Goal: Information Seeking & Learning: Learn about a topic

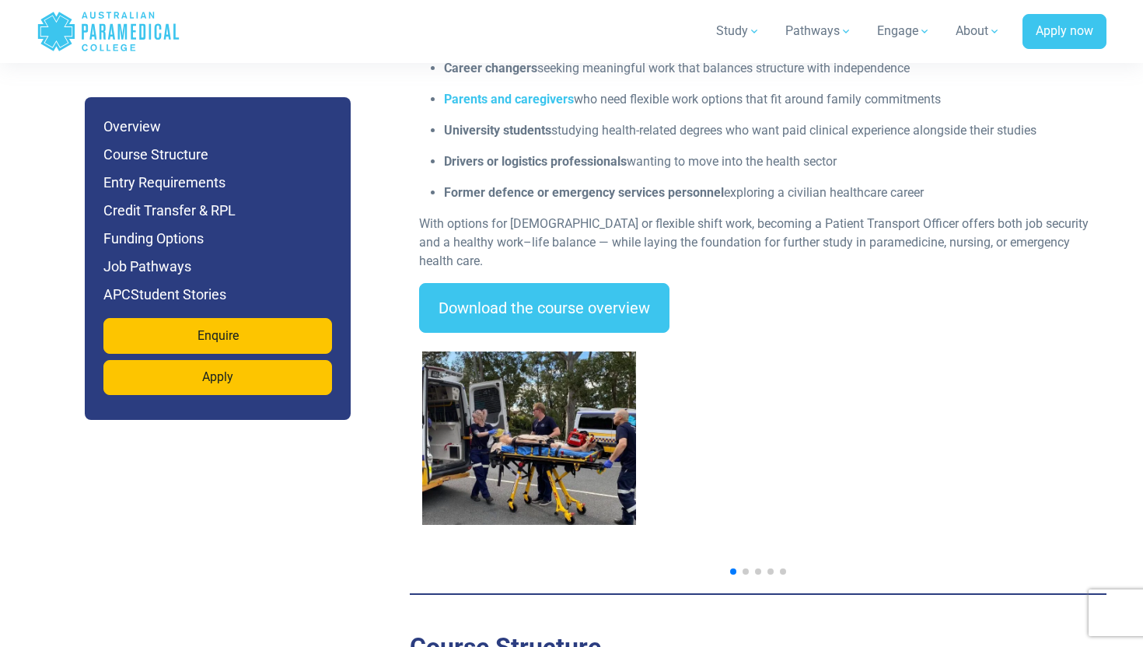
scroll to position [2212, 0]
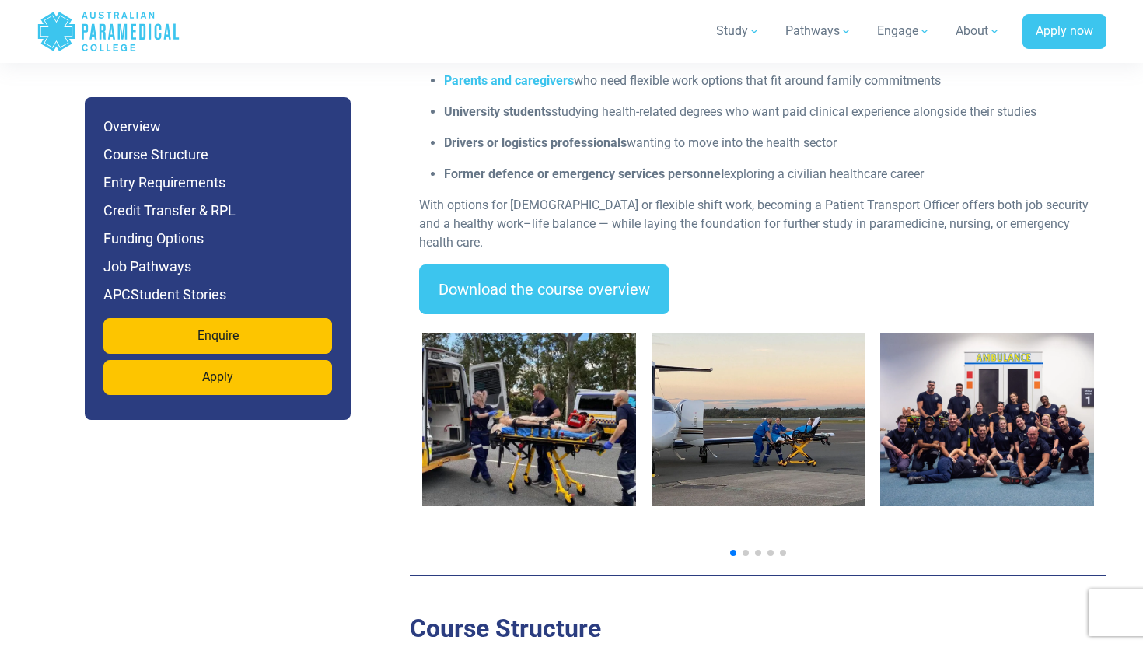
click at [833, 462] on img "2 / 7" at bounding box center [758, 419] width 214 height 173
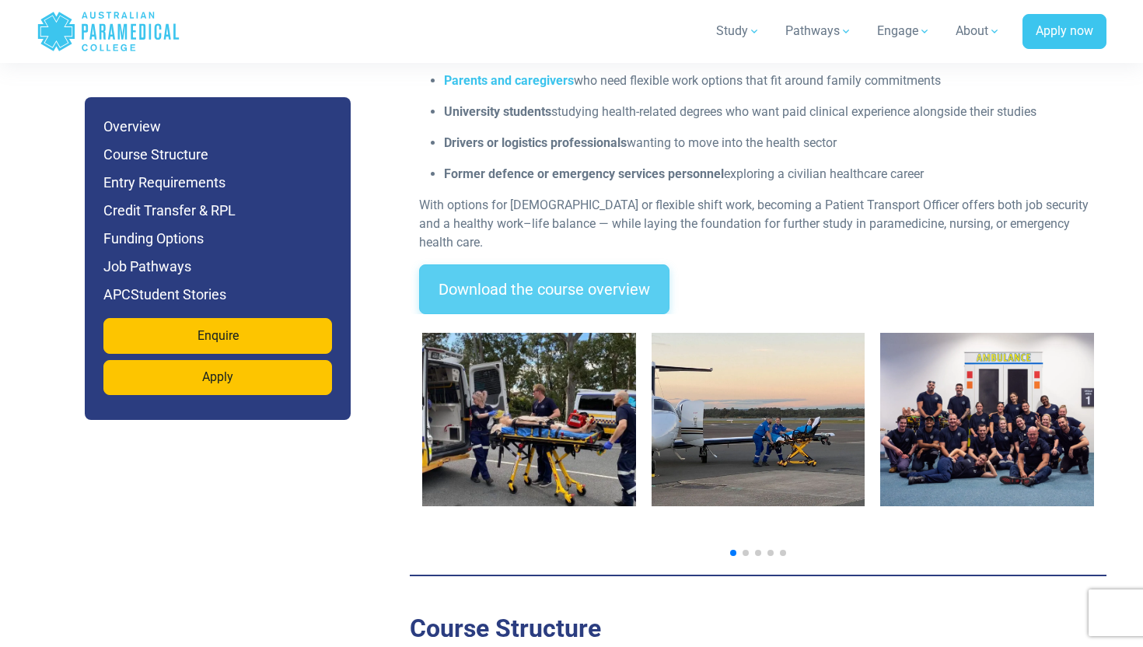
click at [490, 264] on link "Download the course overview" at bounding box center [544, 289] width 250 height 50
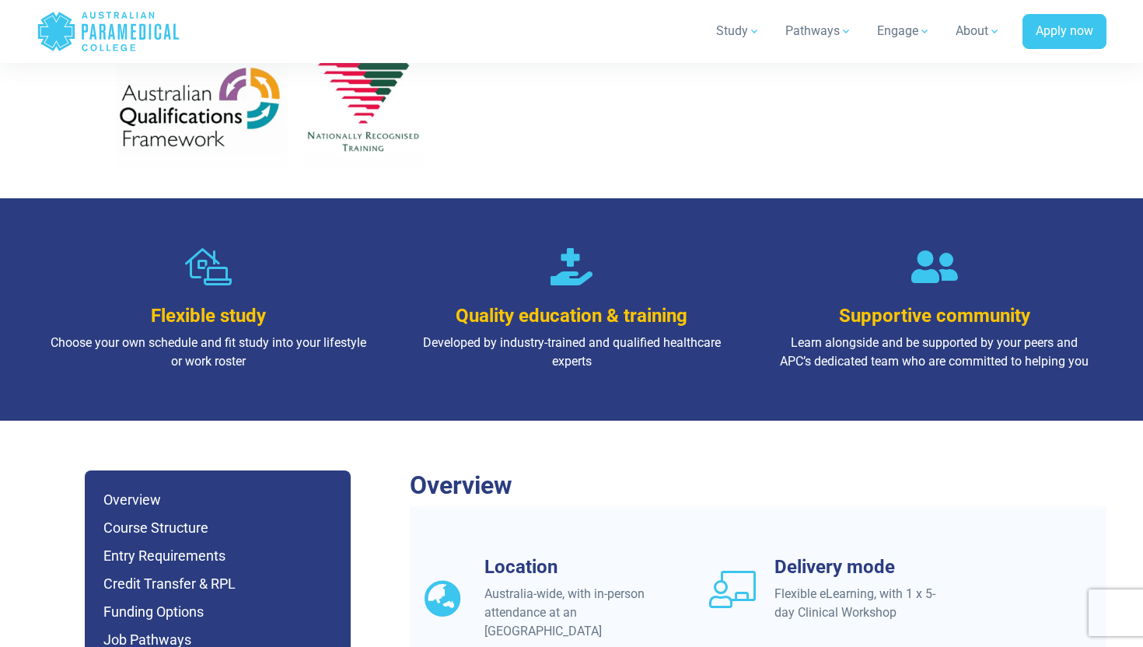
scroll to position [1210, 0]
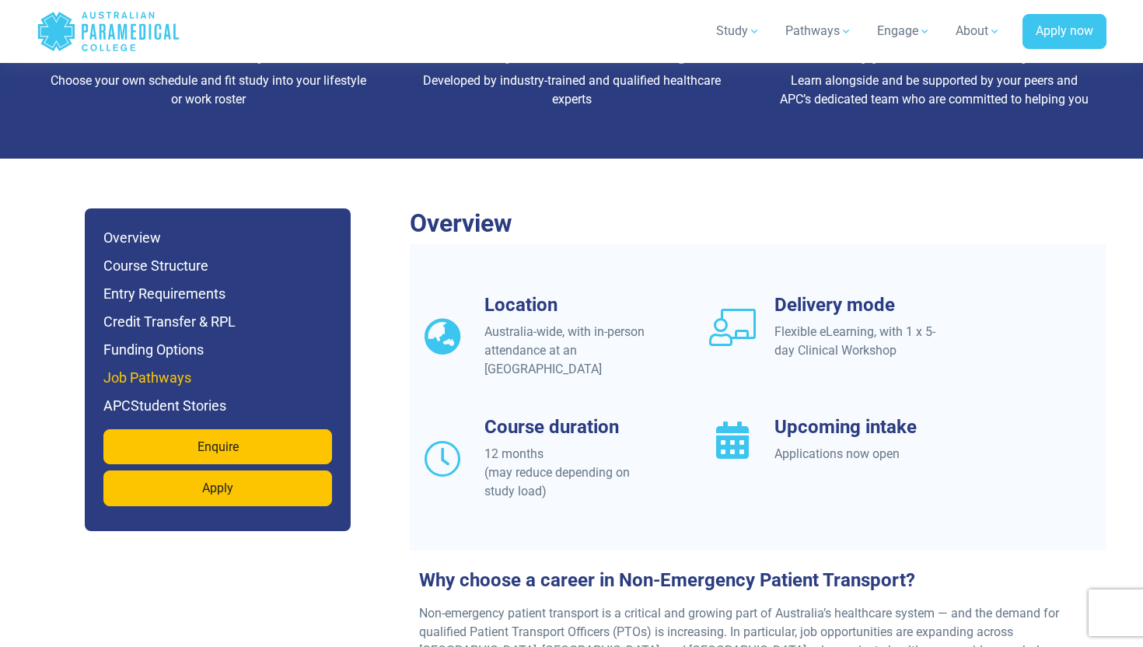
click at [194, 367] on h6 "Job Pathways" at bounding box center [217, 378] width 229 height 22
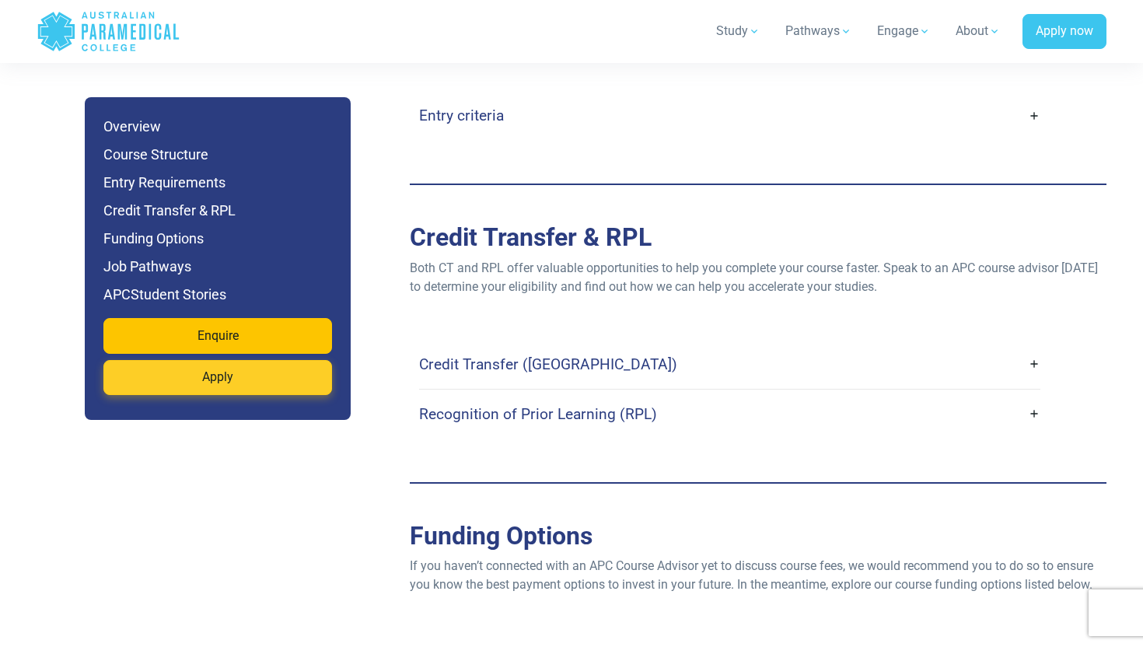
scroll to position [4648, 0]
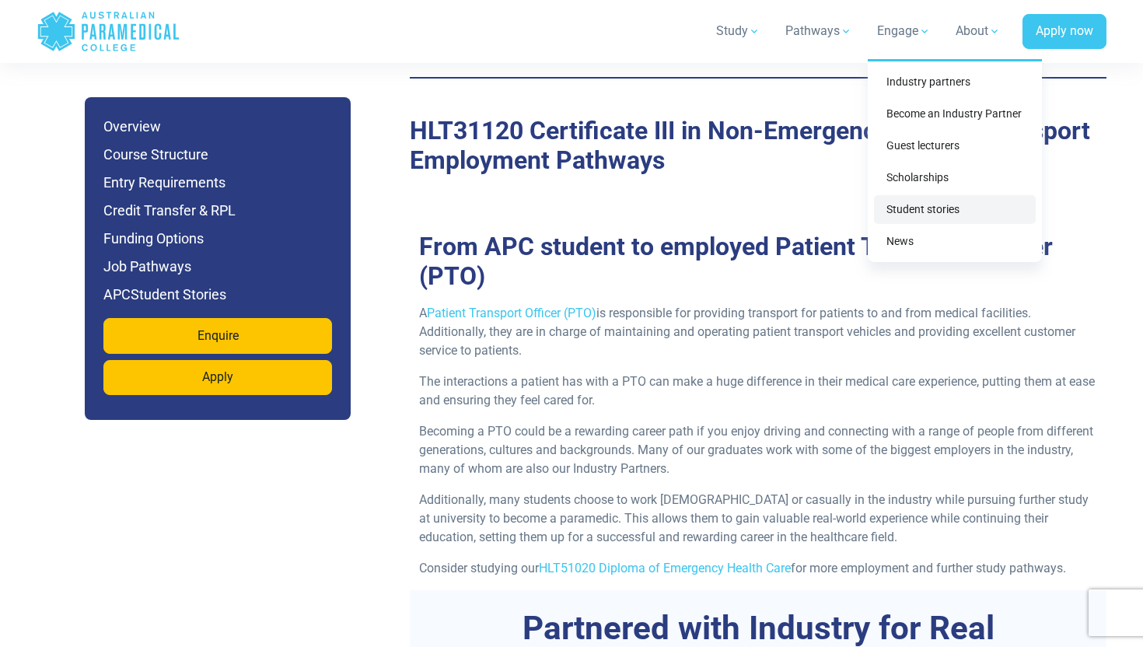
click at [902, 205] on link "Student stories" at bounding box center [955, 209] width 162 height 29
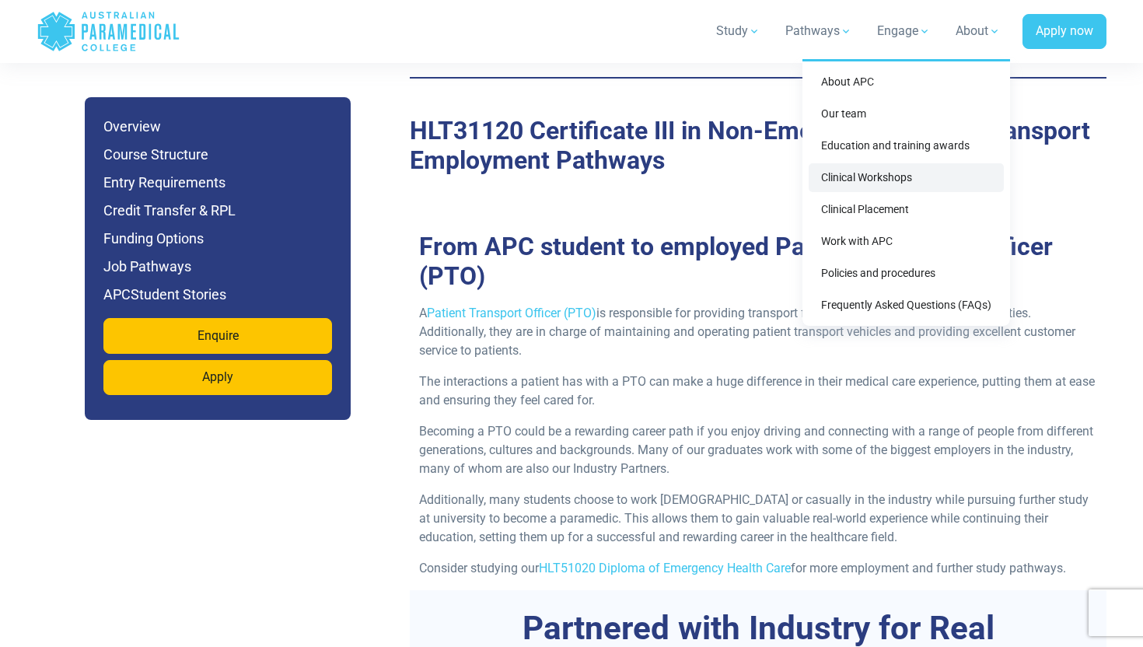
click at [876, 176] on link "Clinical Workshops" at bounding box center [905, 177] width 195 height 29
click at [861, 208] on link "Clinical Placement" at bounding box center [905, 209] width 195 height 29
click at [864, 308] on link "Frequently Asked Questions (FAQs)" at bounding box center [905, 305] width 195 height 29
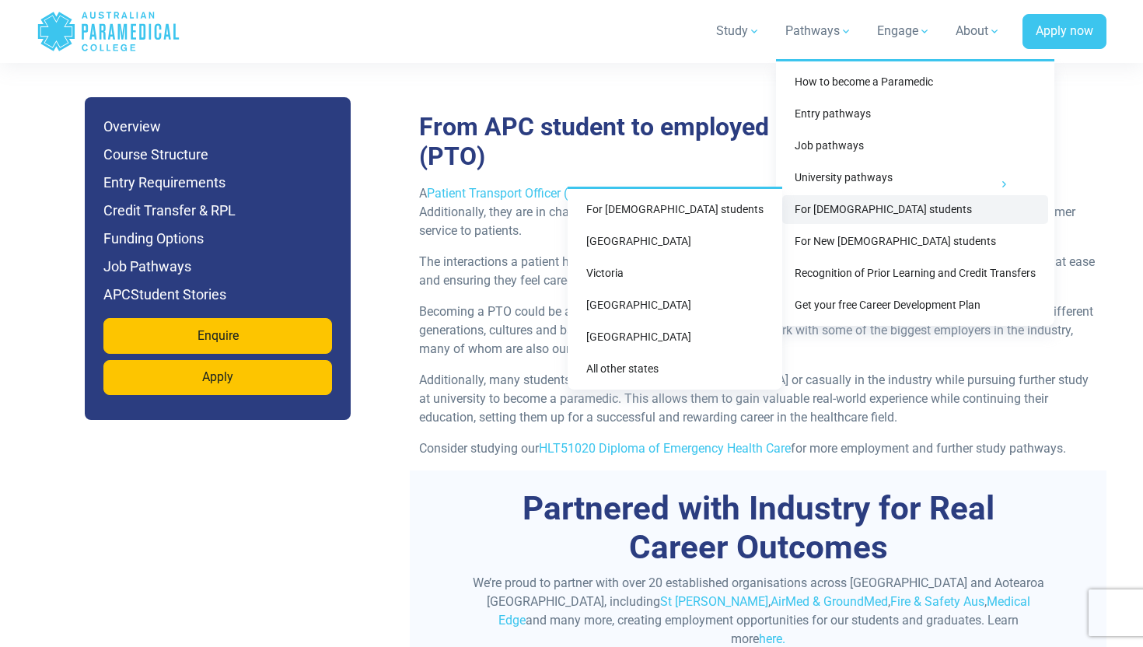
scroll to position [4785, 0]
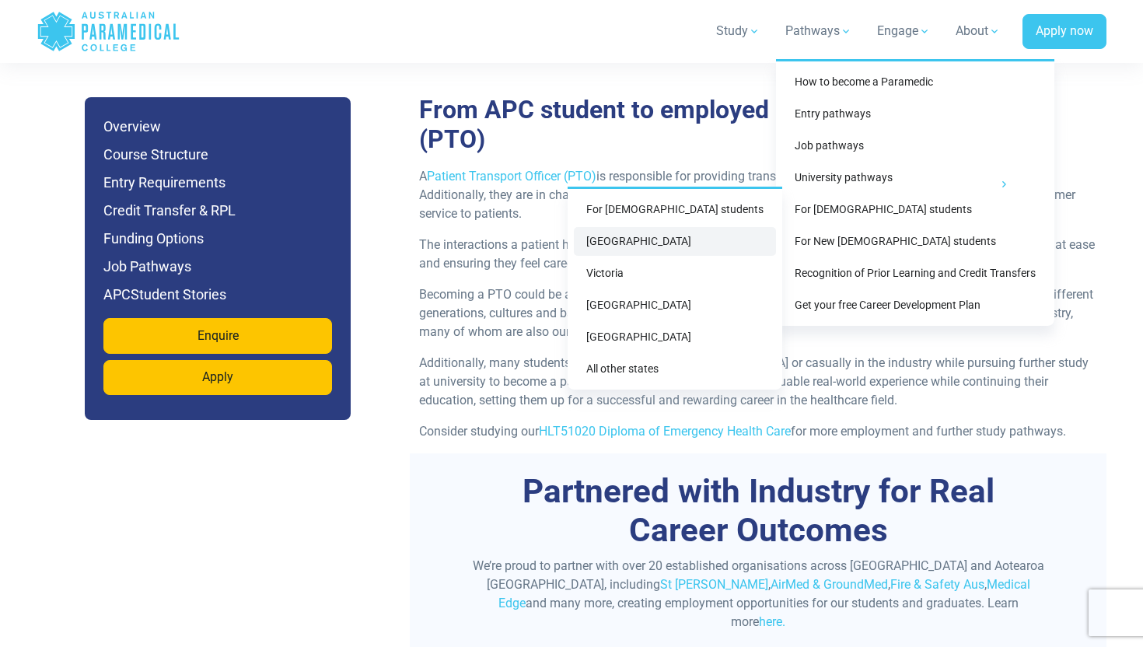
click at [705, 236] on link "[GEOGRAPHIC_DATA]" at bounding box center [675, 241] width 202 height 29
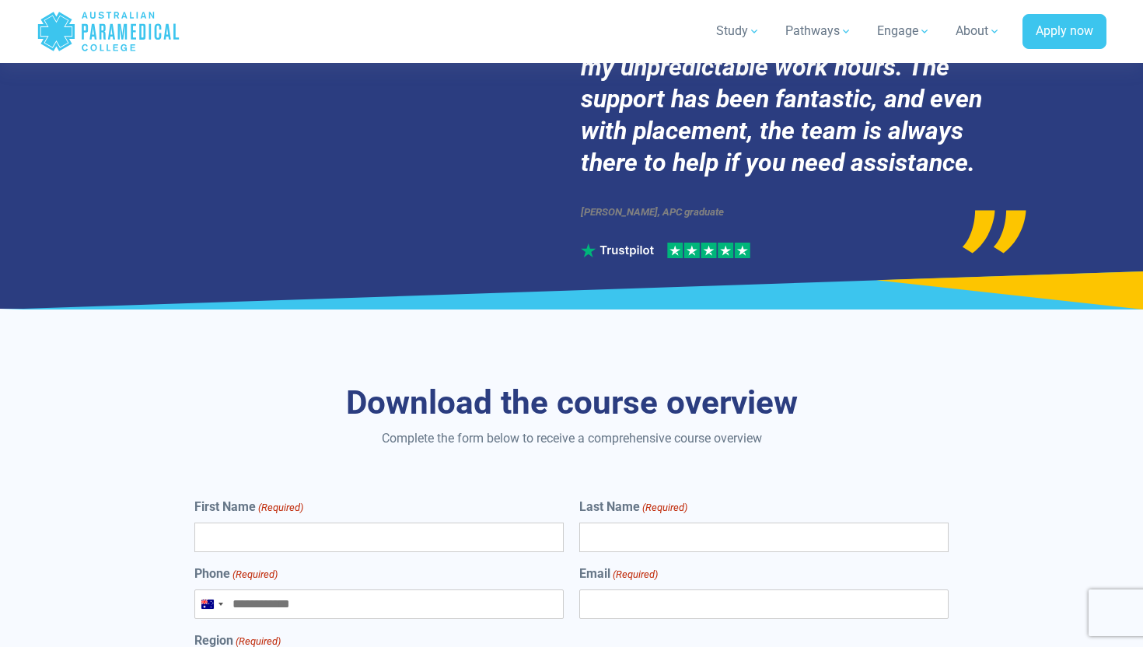
scroll to position [6721, 0]
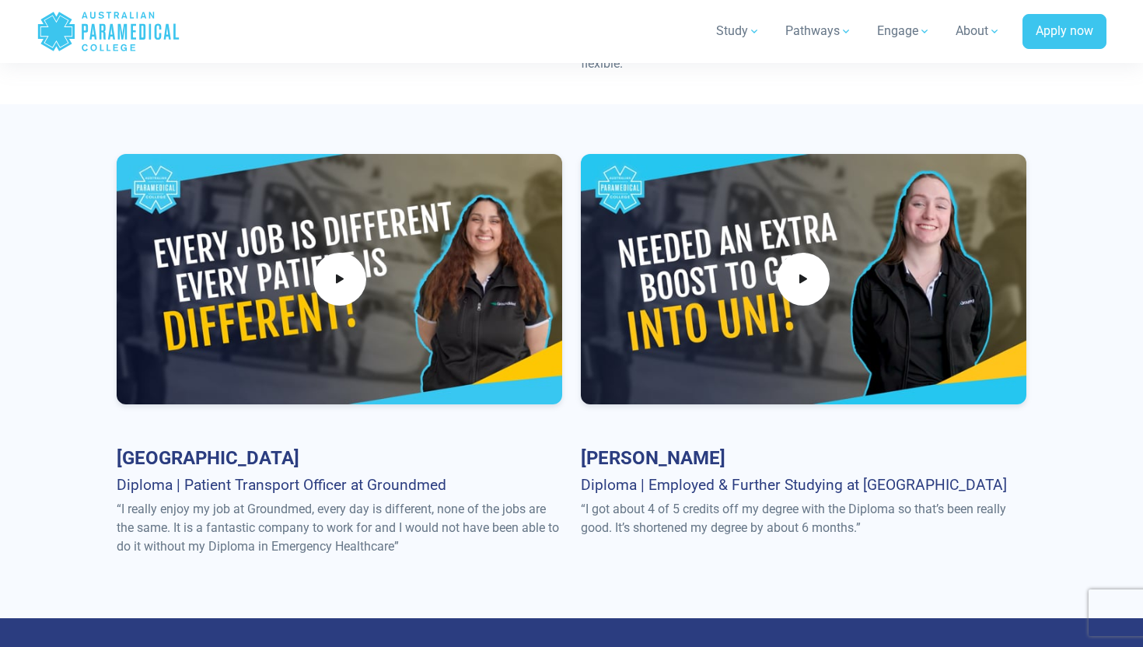
scroll to position [980, 0]
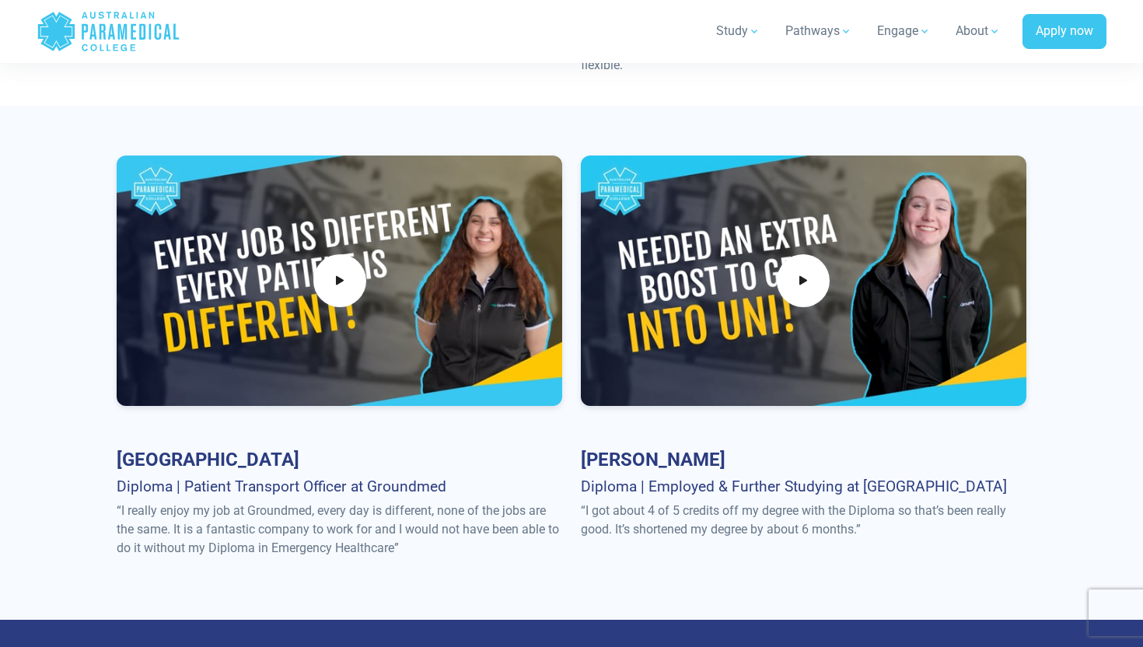
click at [342, 320] on div at bounding box center [339, 280] width 445 height 250
click at [333, 309] on div at bounding box center [339, 280] width 445 height 250
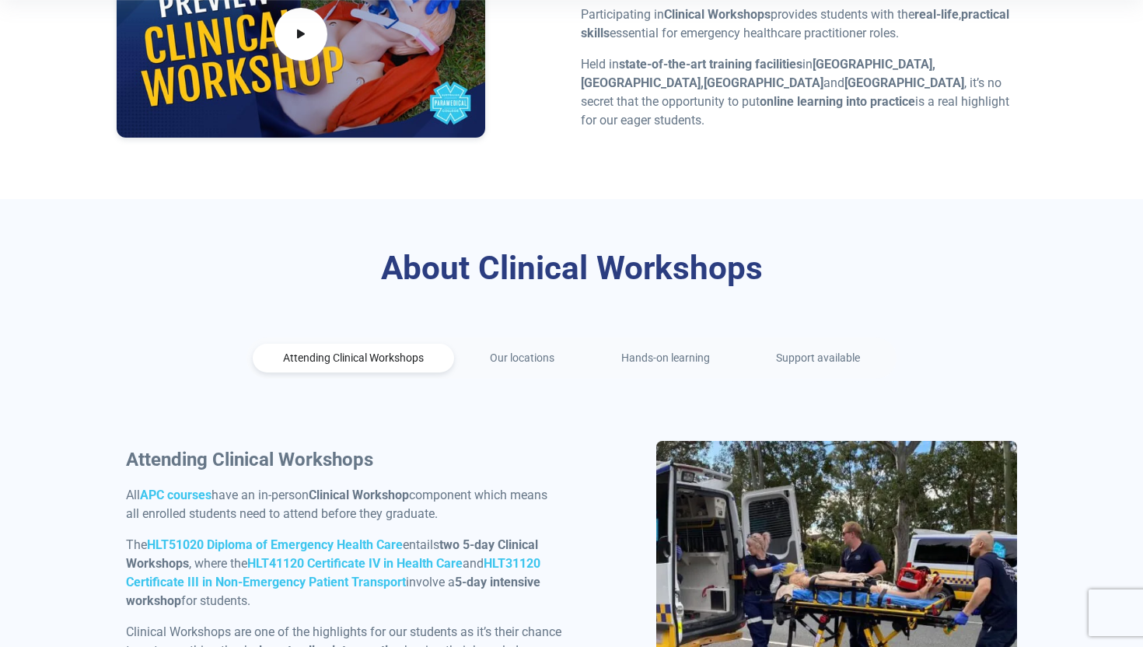
scroll to position [552, 0]
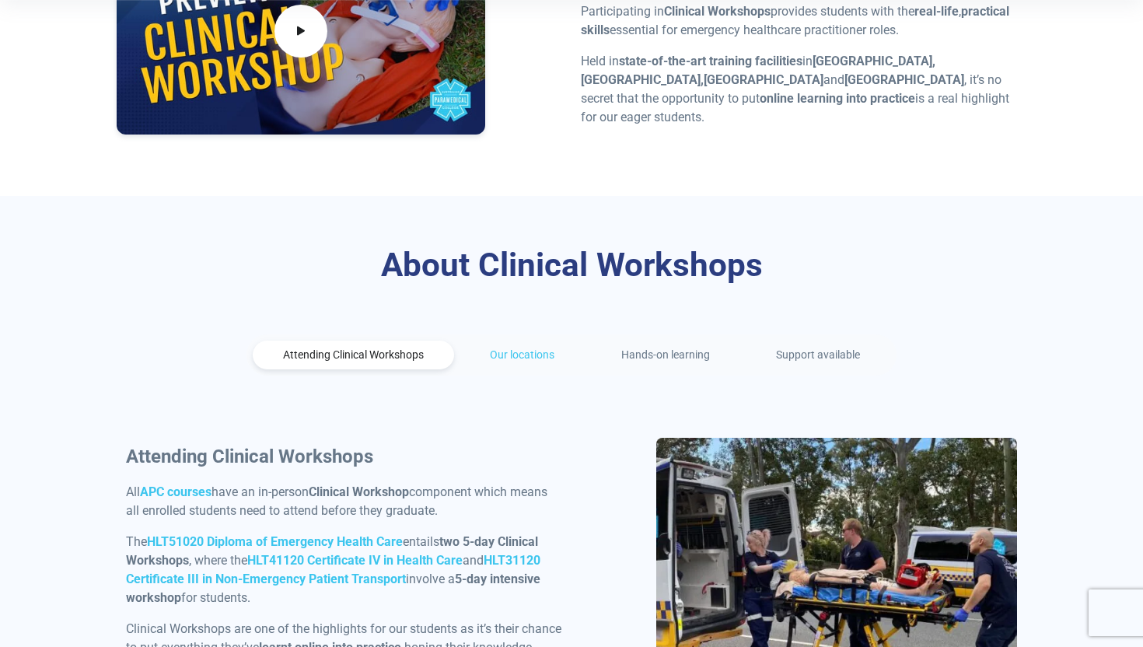
click at [484, 344] on link "Our locations" at bounding box center [522, 354] width 125 height 29
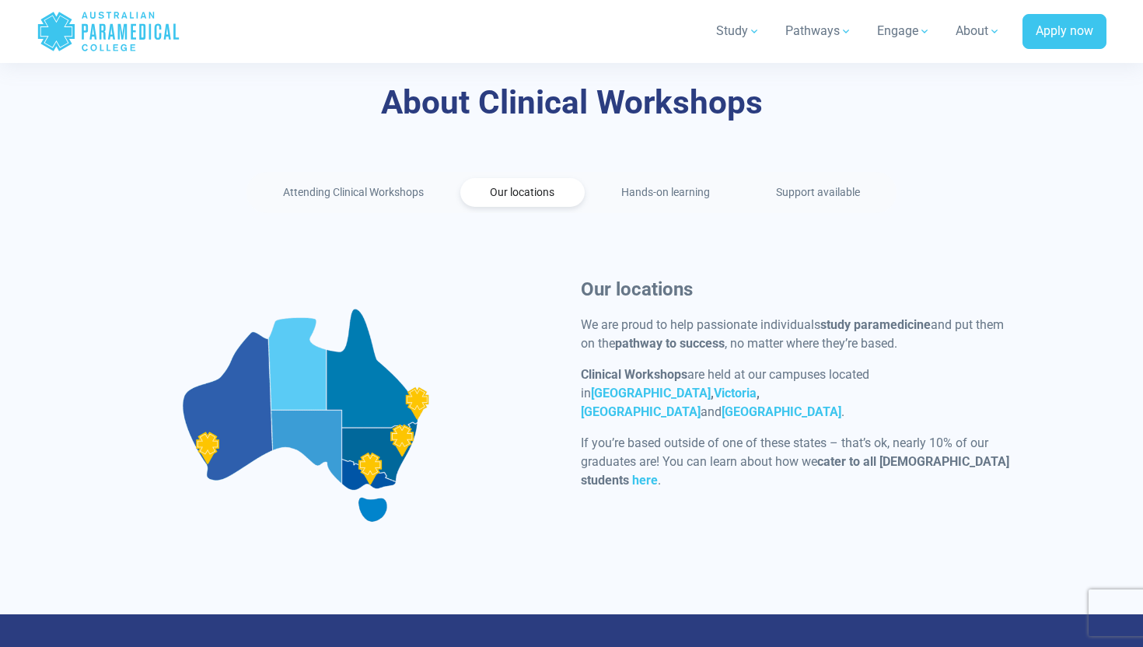
scroll to position [717, 0]
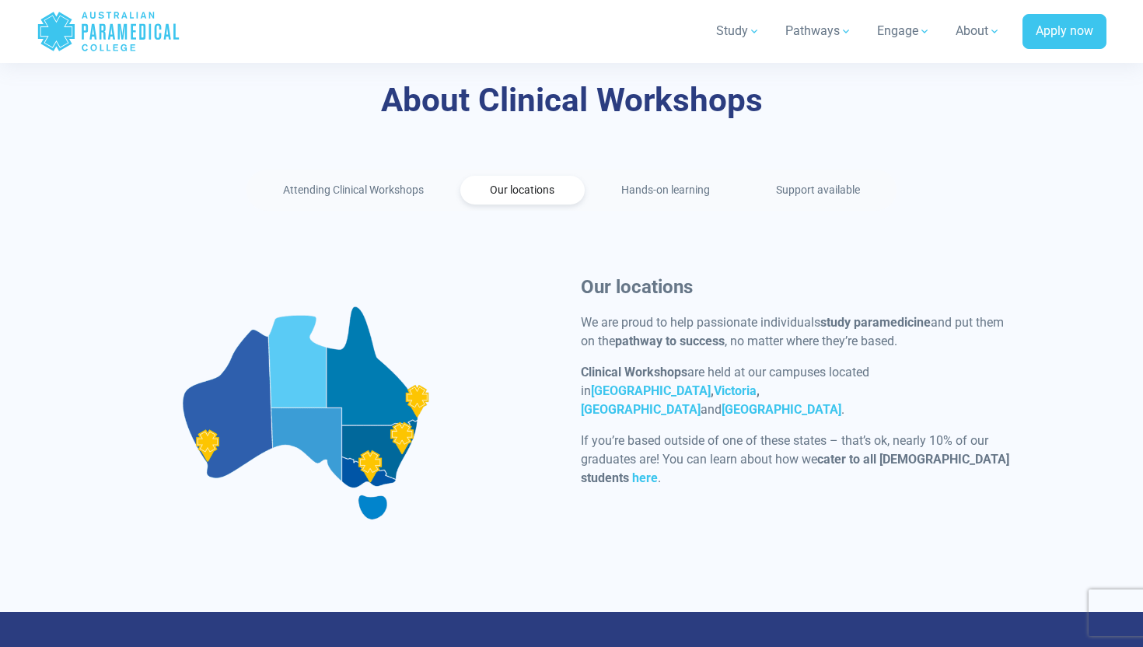
click at [883, 379] on p "Clinical Workshops are held at our campuses located in New South Wales , Victor…" at bounding box center [799, 391] width 436 height 56
click at [711, 383] on strong "[GEOGRAPHIC_DATA]" at bounding box center [651, 390] width 120 height 15
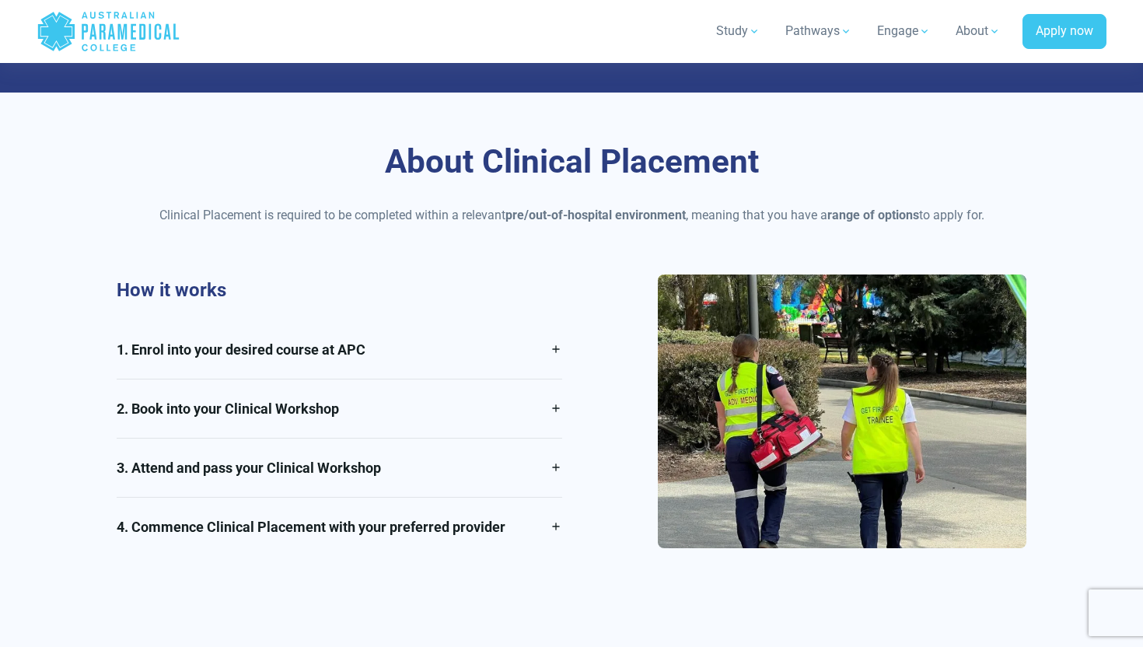
scroll to position [959, 0]
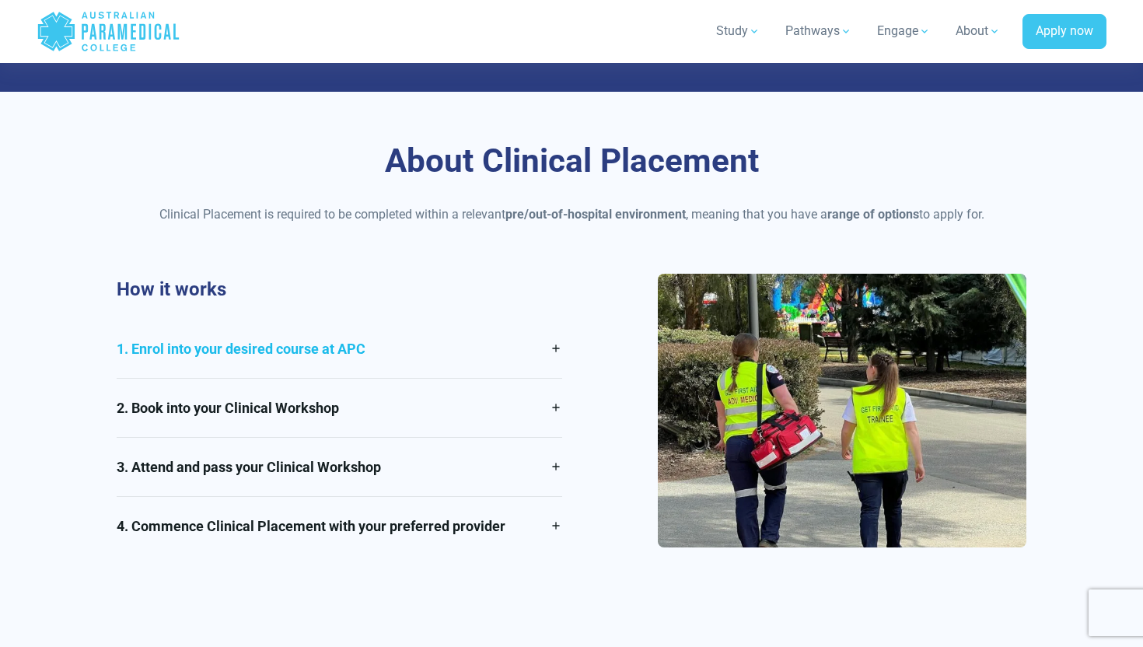
click at [221, 320] on link "1. Enrol into your desired course at APC" at bounding box center [339, 349] width 445 height 58
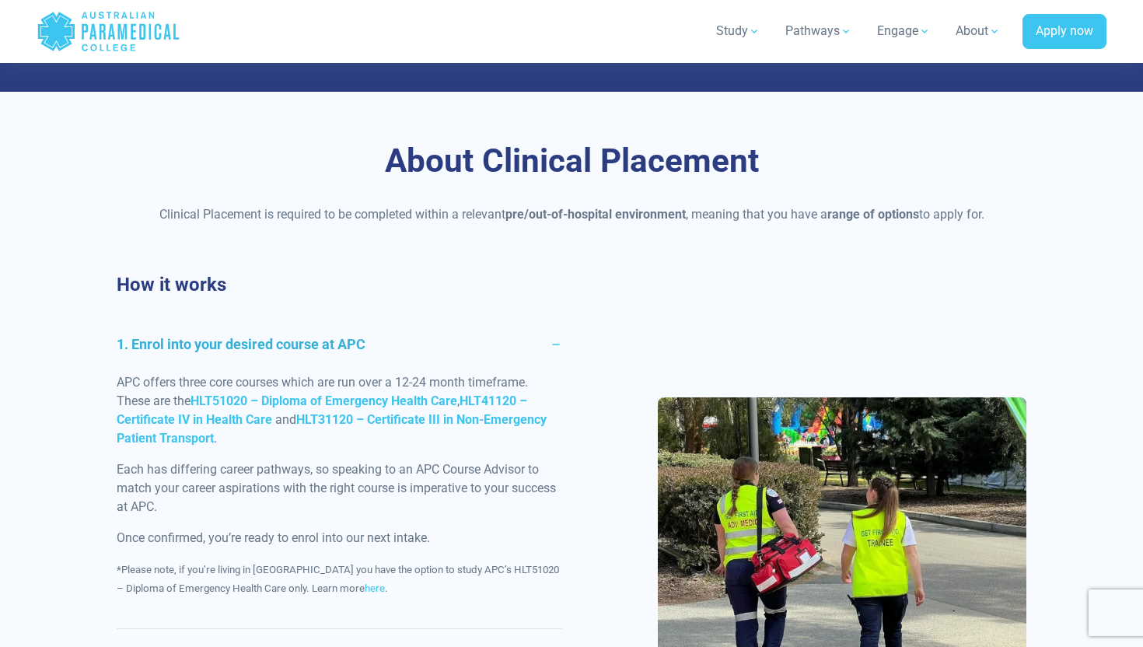
click at [313, 3] on header "Home Blog Student Portal Contact us AU 1300 377 741 NZ 0800 005 689 .logo-block…" at bounding box center [571, 31] width 1143 height 63
click at [286, 141] on h3 "About Clinical Placement" at bounding box center [572, 161] width 910 height 40
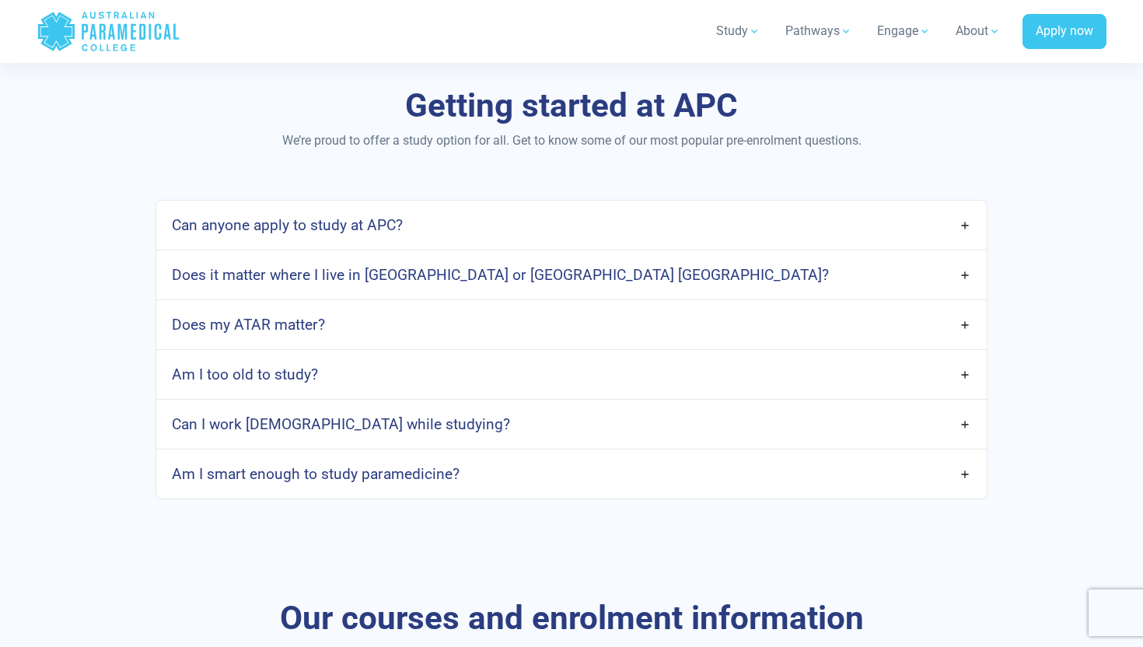
scroll to position [727, 0]
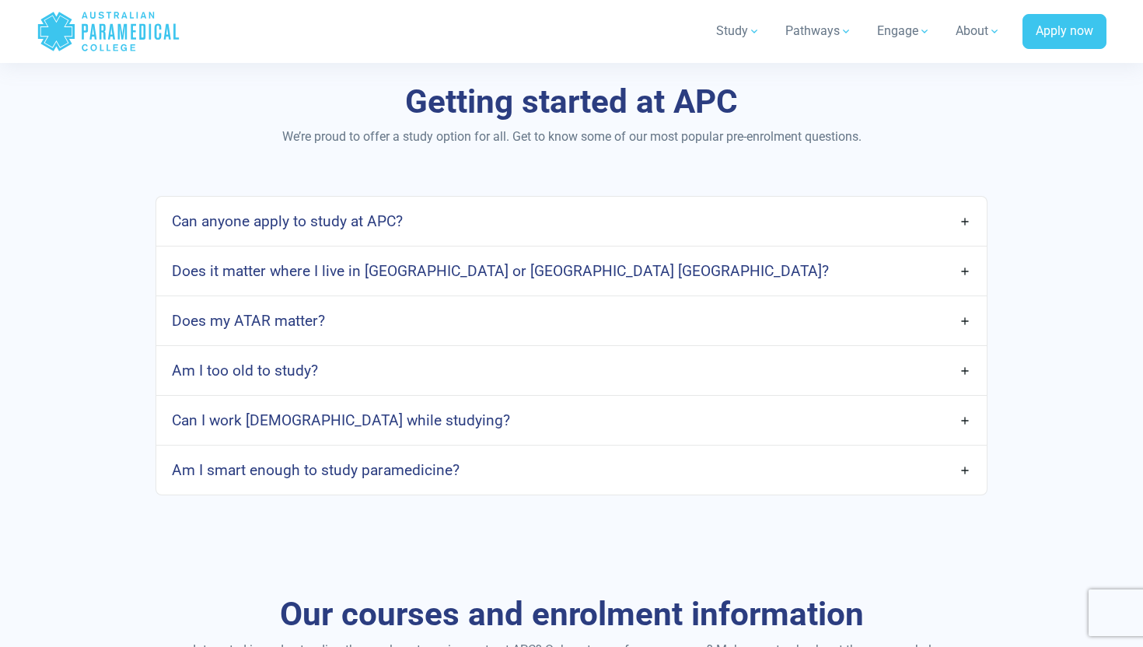
click at [393, 322] on link "Does my ATAR matter?" at bounding box center [571, 320] width 830 height 37
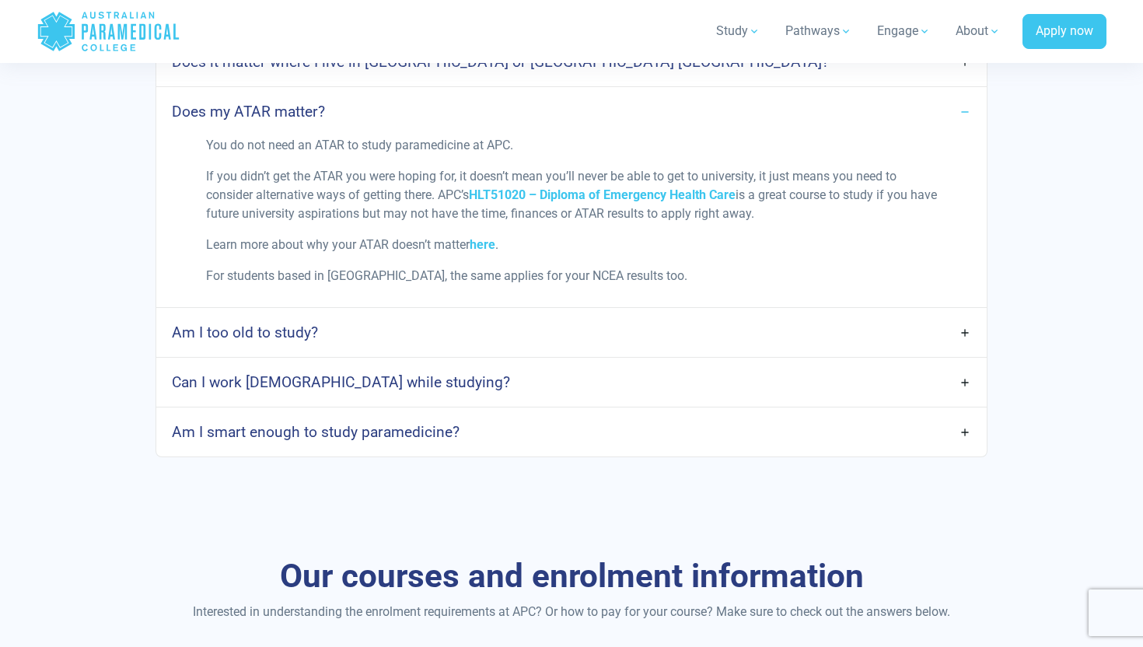
click at [377, 324] on link "Am I too old to study?" at bounding box center [571, 332] width 830 height 37
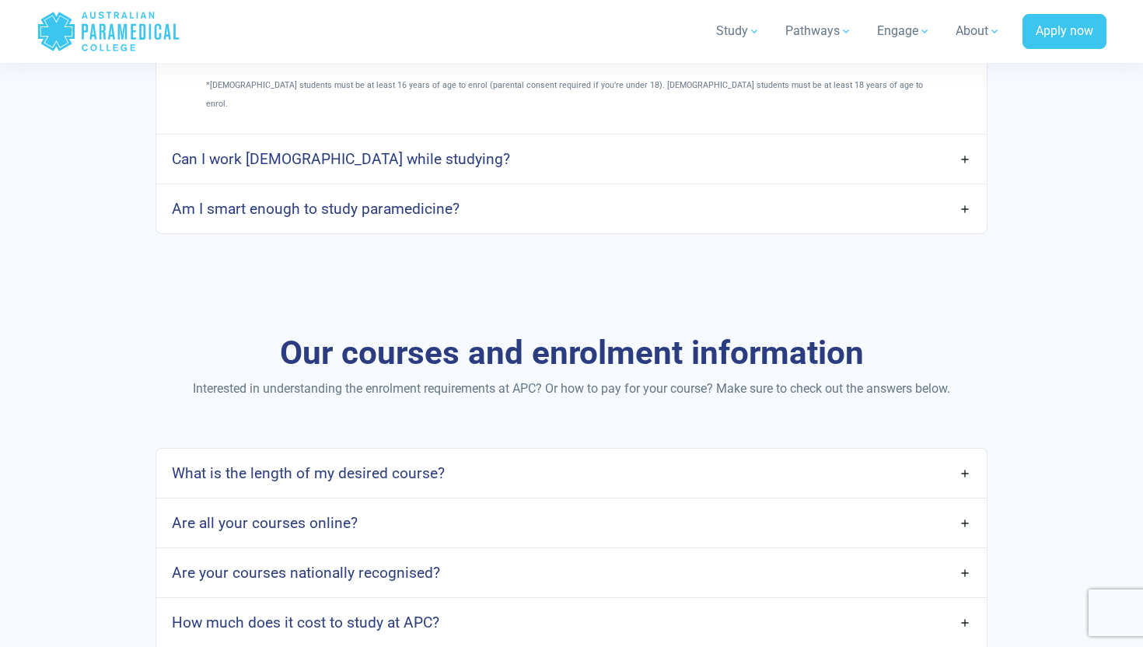
scroll to position [1629, 0]
click at [375, 150] on link "Can I work full-time while studying?" at bounding box center [571, 158] width 830 height 37
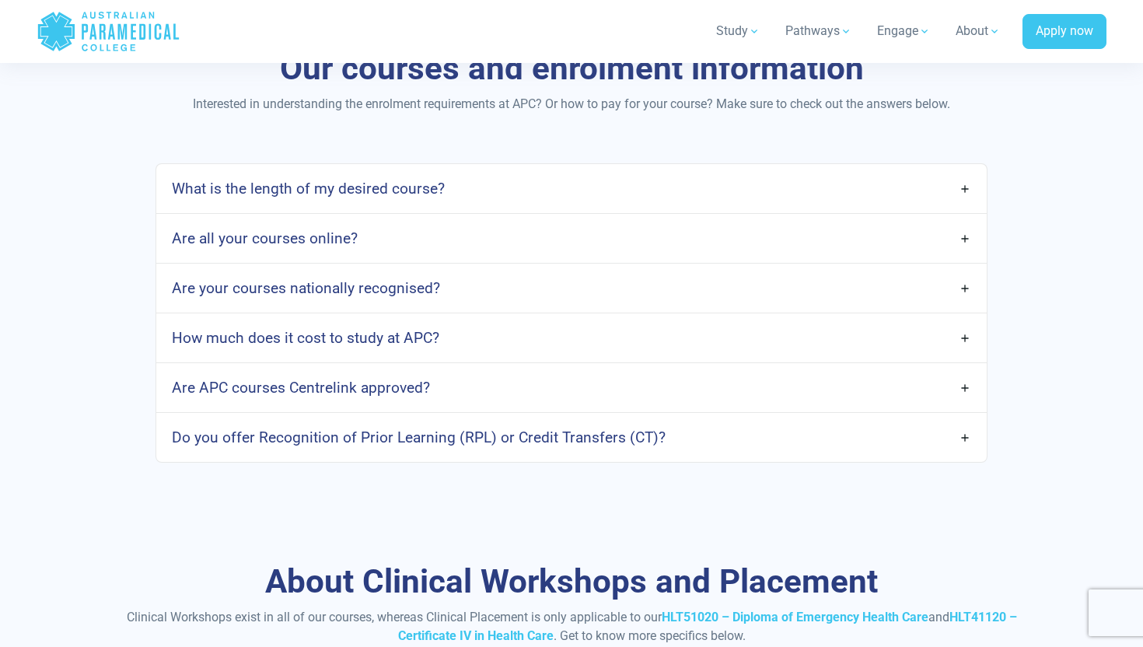
scroll to position [2409, 0]
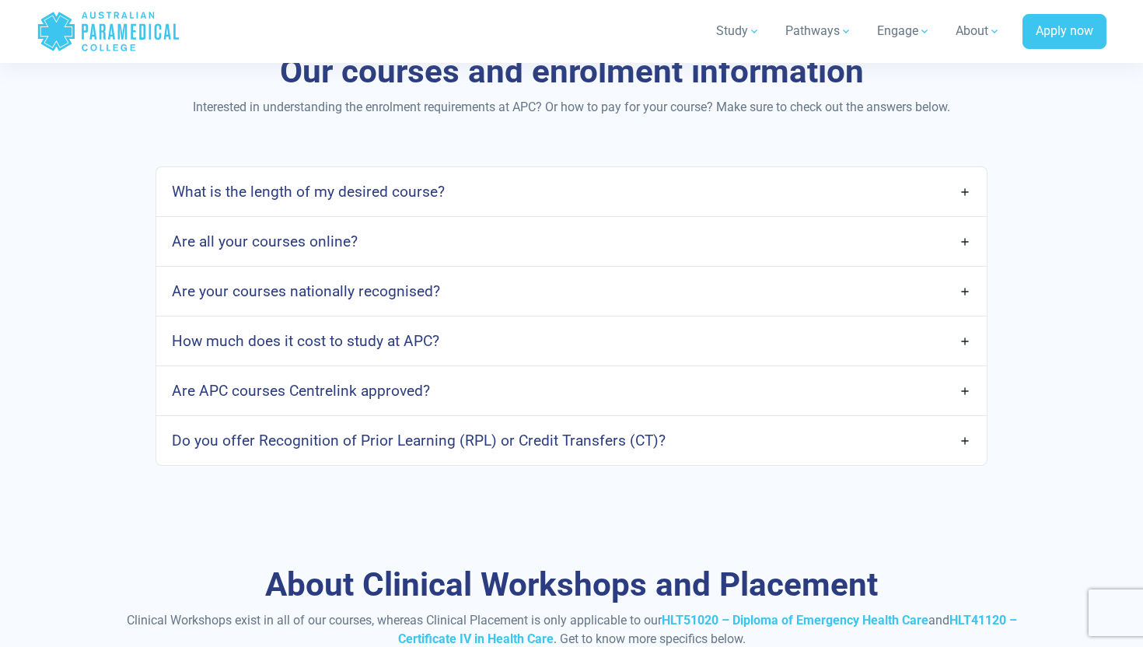
click at [385, 238] on link "Are all your courses online?" at bounding box center [571, 241] width 830 height 37
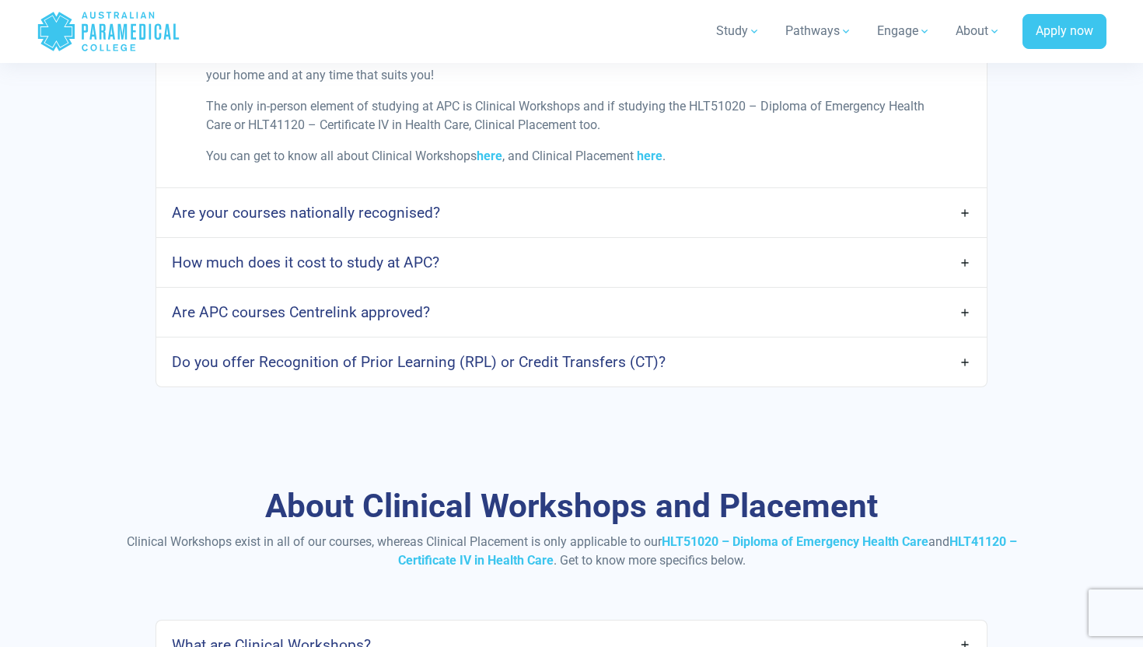
scroll to position [2554, 0]
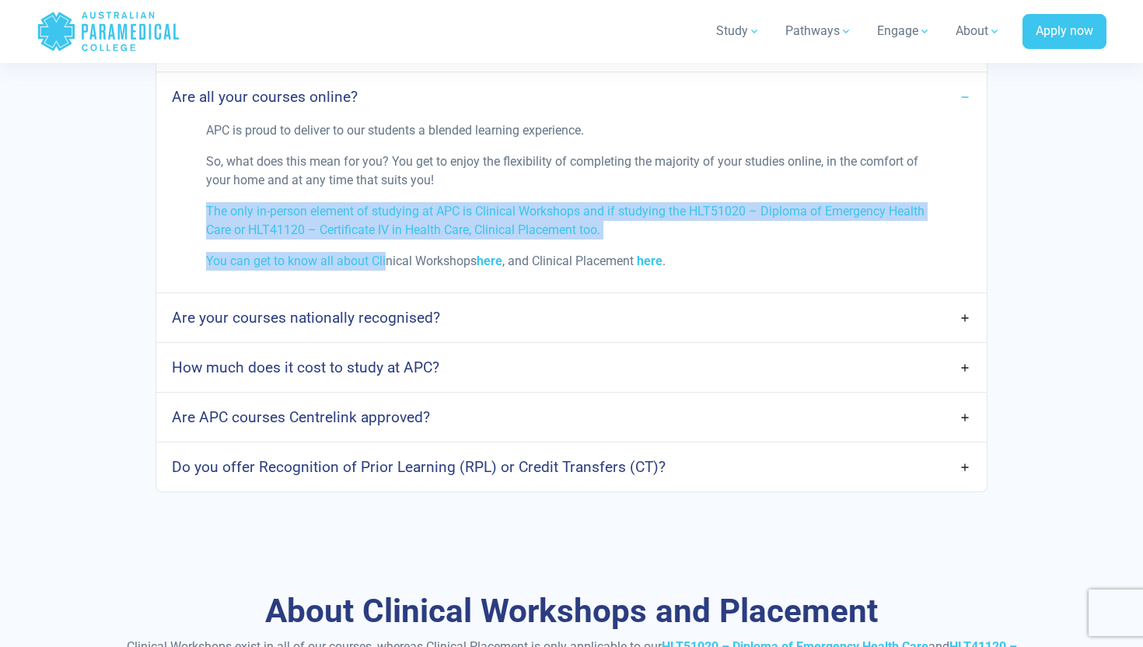
drag, startPoint x: 385, startPoint y: 238, endPoint x: 384, endPoint y: 179, distance: 59.1
click at [384, 179] on div "APC is proud to deliver to our students a blended learning experience. So, what…" at bounding box center [571, 202] width 749 height 162
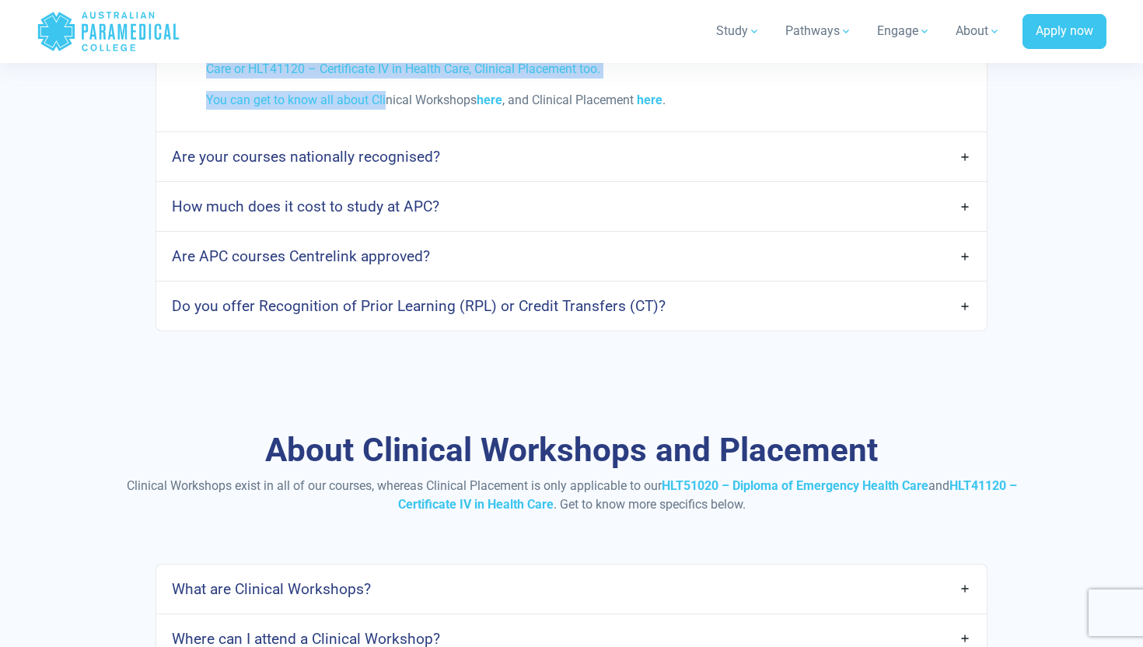
scroll to position [2715, 0]
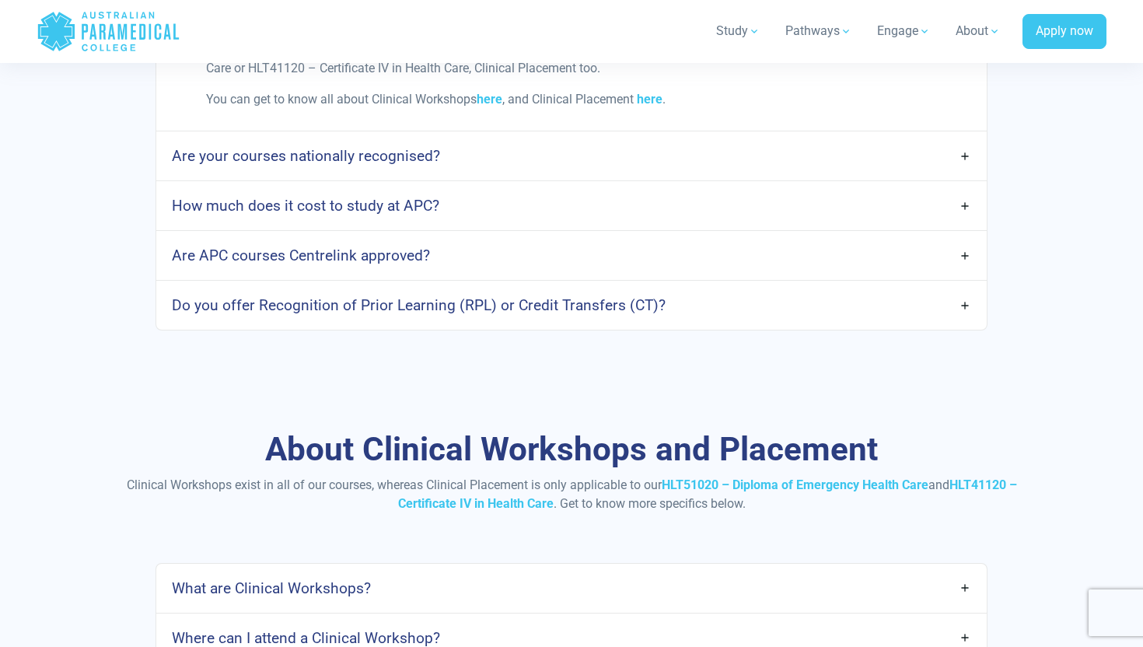
click at [375, 237] on link "Are APC courses Centrelink approved?" at bounding box center [571, 255] width 830 height 37
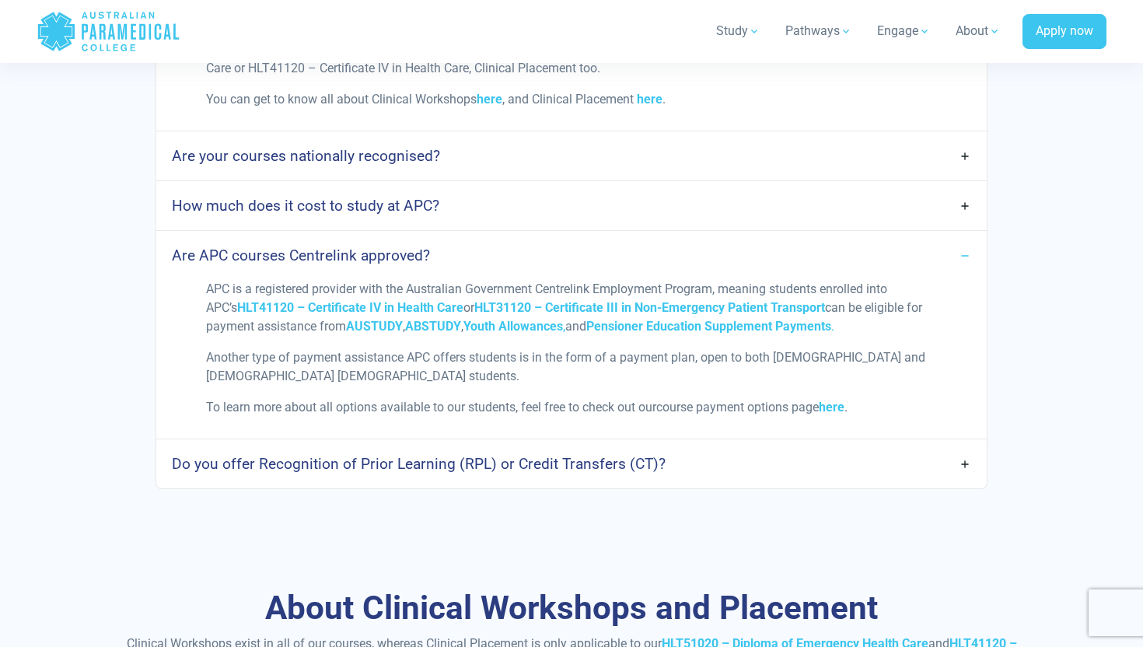
click at [360, 197] on h4 "How much does it cost to study at APC?" at bounding box center [305, 206] width 267 height 18
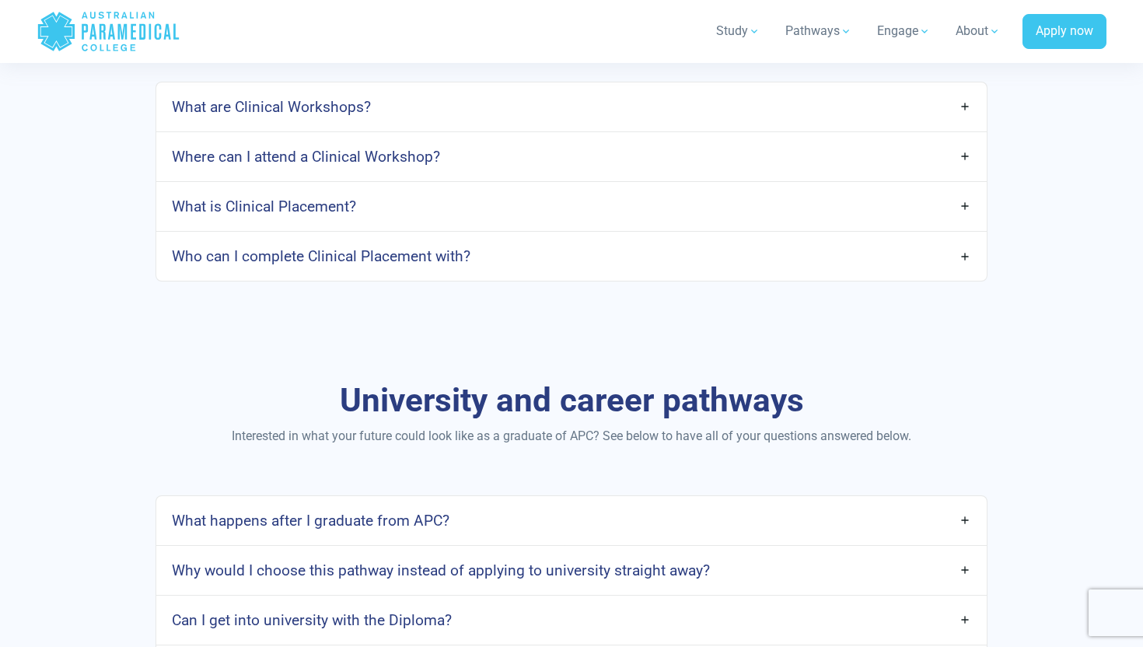
scroll to position [3466, 0]
click at [339, 148] on link "Where can I attend a Clinical Workshop?" at bounding box center [571, 155] width 830 height 37
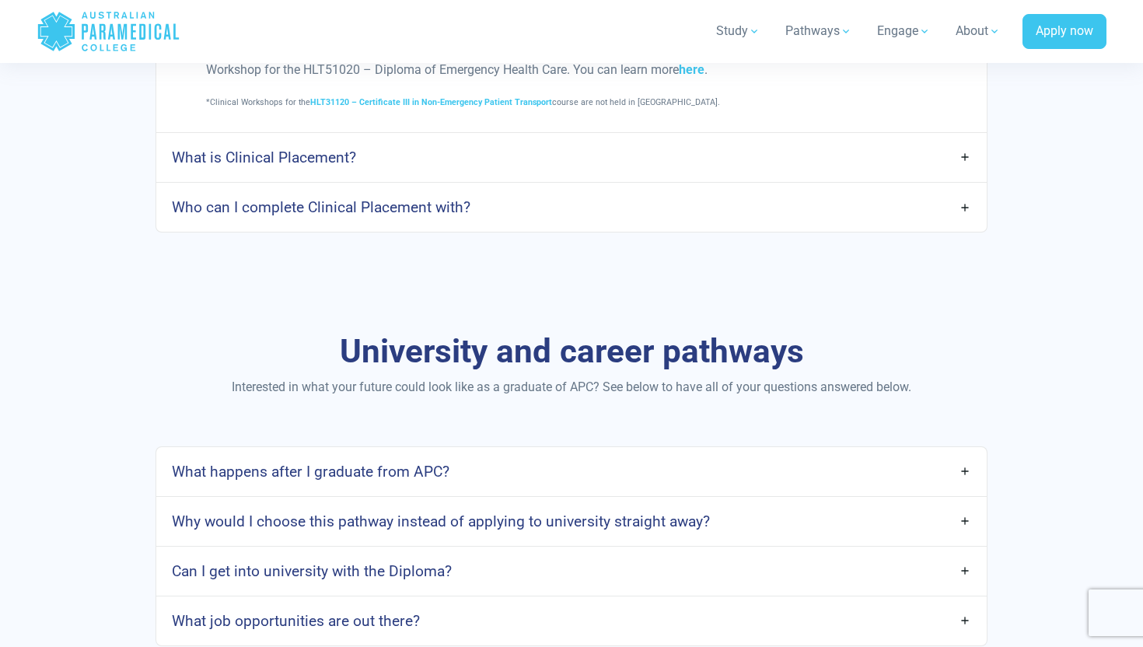
scroll to position [3723, 0]
click at [341, 197] on h4 "Who can I complete Clinical Placement with?" at bounding box center [321, 206] width 299 height 18
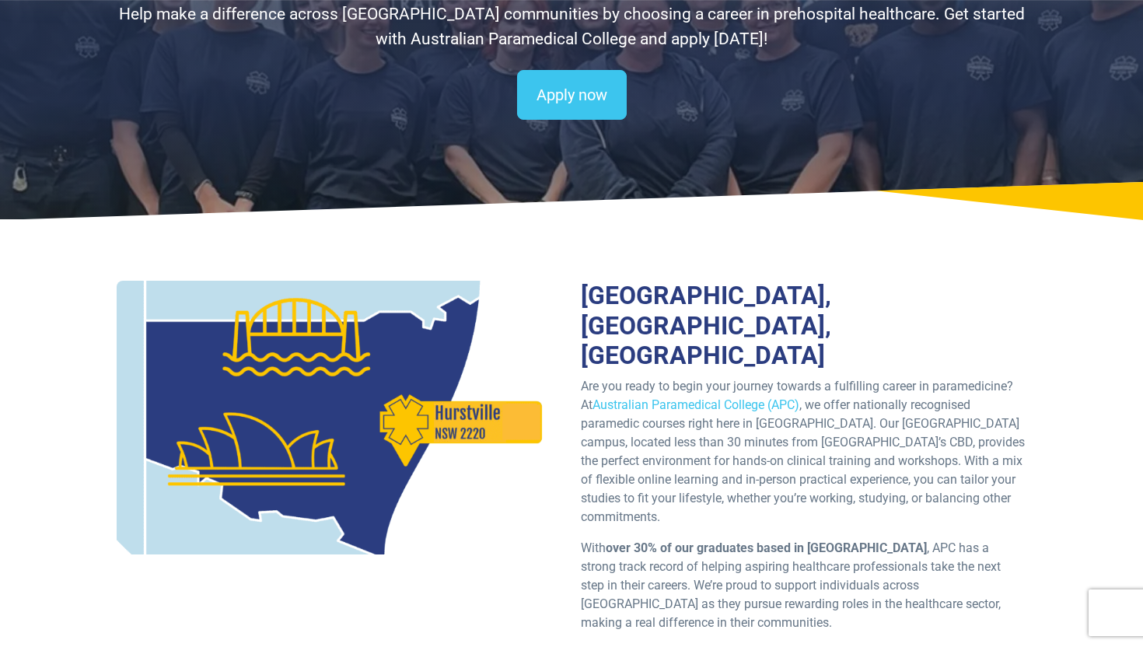
scroll to position [226, 0]
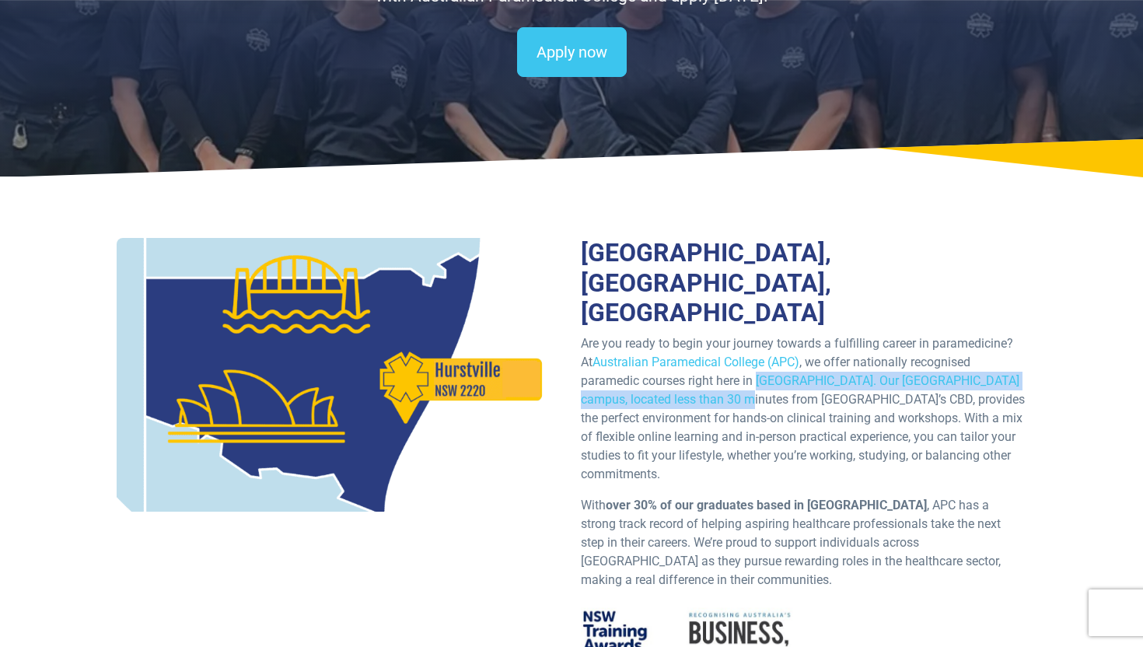
drag, startPoint x: 760, startPoint y: 356, endPoint x: 751, endPoint y: 375, distance: 21.2
click at [751, 375] on p "Are you ready to begin your journey towards a fulfilling career in paramedicine…" at bounding box center [803, 408] width 445 height 149
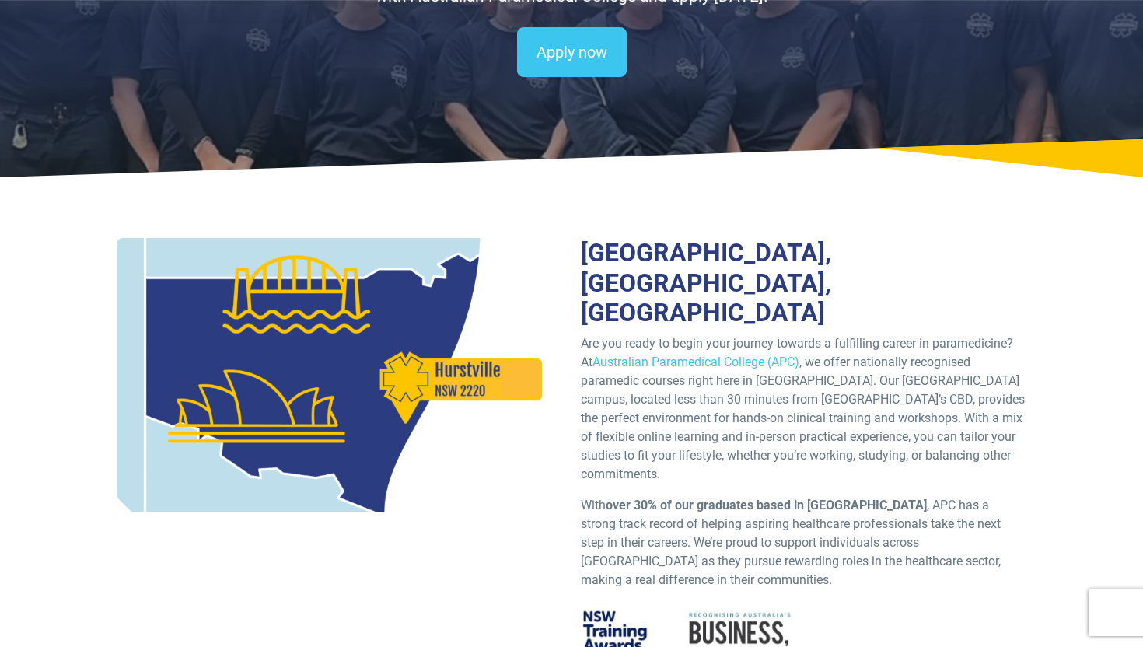
click at [746, 386] on p "Are you ready to begin your journey towards a fulfilling career in paramedicine…" at bounding box center [803, 408] width 445 height 149
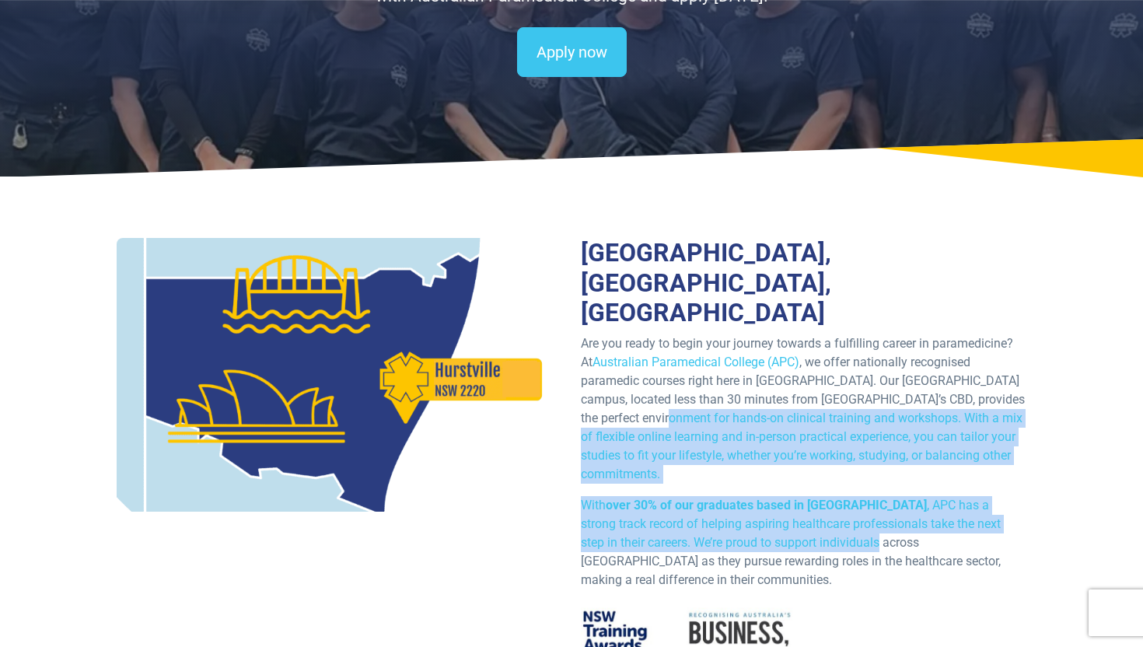
drag, startPoint x: 746, startPoint y: 386, endPoint x: 707, endPoint y: 508, distance: 128.8
click at [707, 508] on div "Australian Paramedical College, Sydney, New South Wales Are you ready to begin …" at bounding box center [803, 502] width 464 height 529
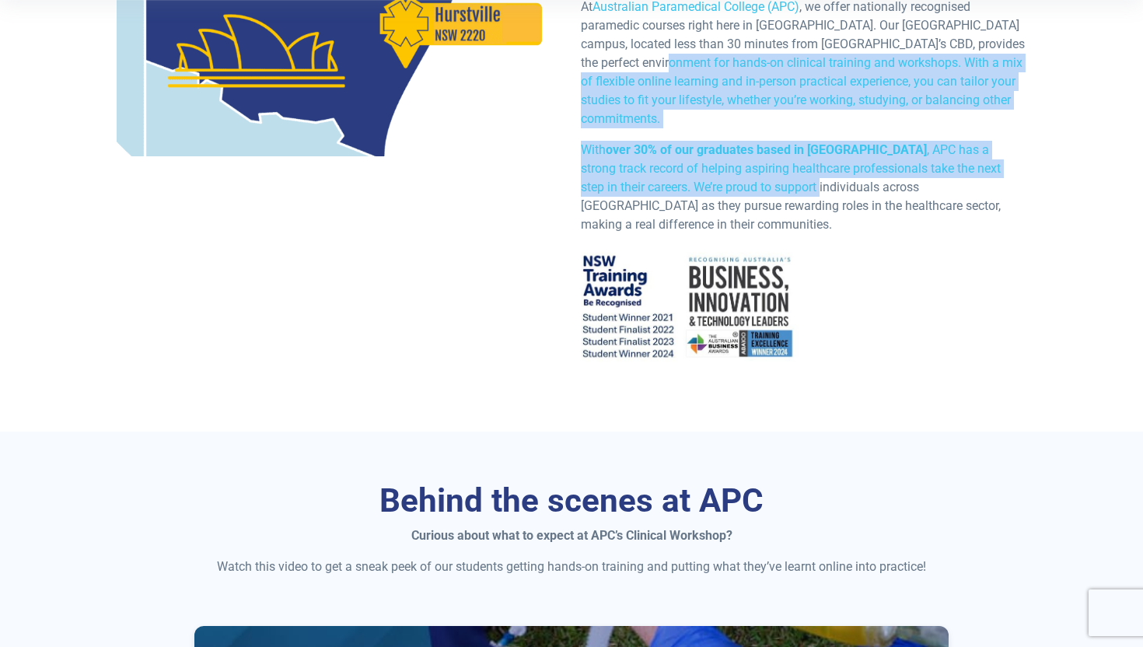
scroll to position [581, 0]
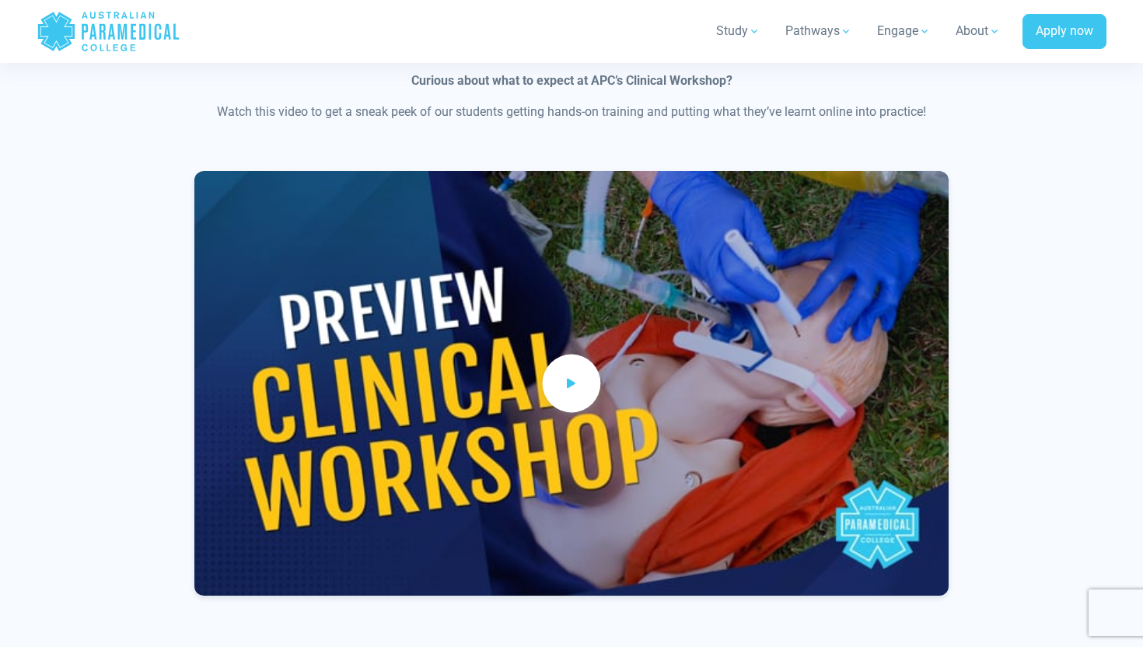
click at [581, 354] on span at bounding box center [572, 383] width 58 height 58
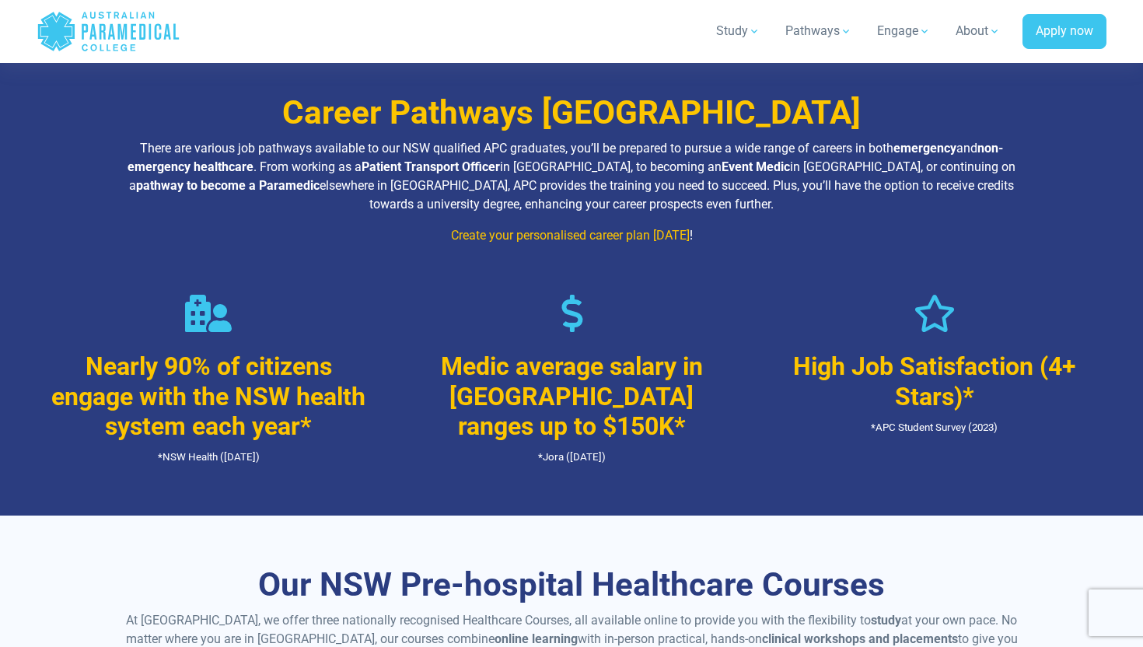
scroll to position [1985, 0]
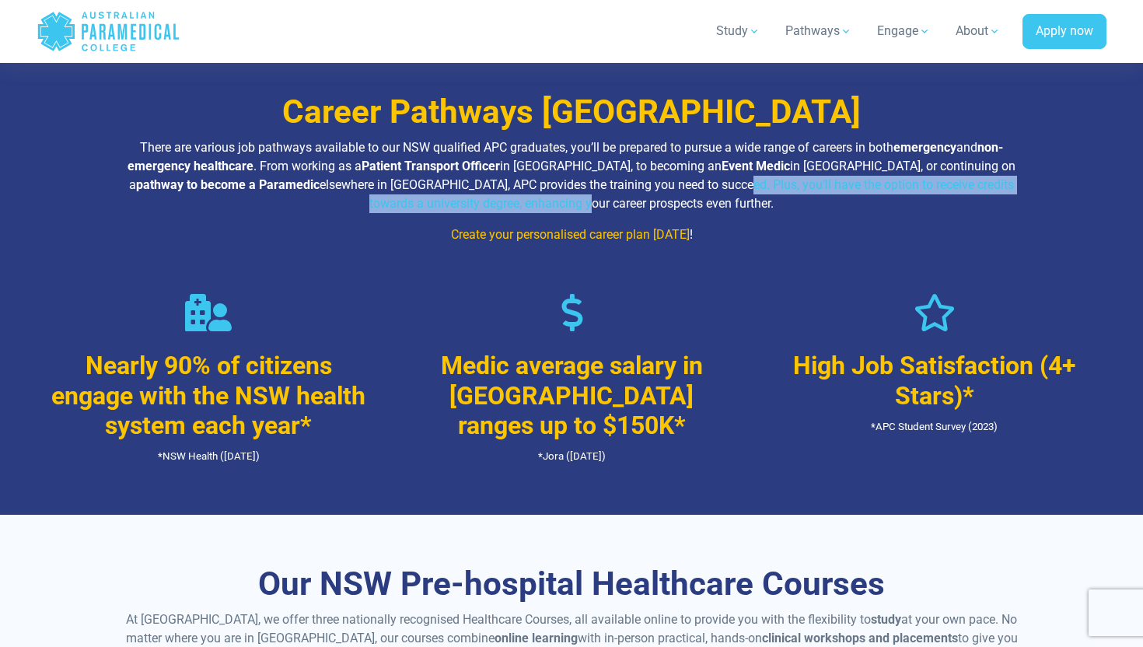
drag, startPoint x: 612, startPoint y: 148, endPoint x: 524, endPoint y: 172, distance: 90.9
click at [525, 173] on p "There are various job pathways available to our NSW qualified APC graduates, yo…" at bounding box center [572, 175] width 910 height 75
click at [524, 172] on p "There are various job pathways available to our NSW qualified APC graduates, yo…" at bounding box center [572, 175] width 910 height 75
drag, startPoint x: 524, startPoint y: 172, endPoint x: 526, endPoint y: 151, distance: 21.1
click at [526, 151] on p "There are various job pathways available to our NSW qualified APC graduates, yo…" at bounding box center [572, 175] width 910 height 75
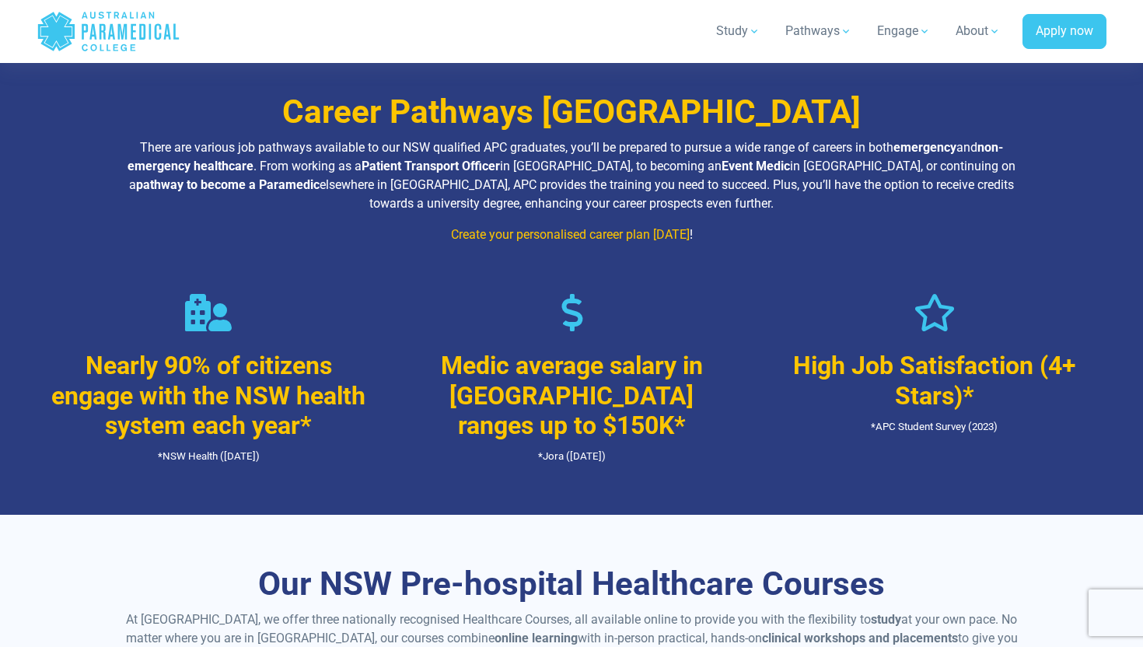
click at [493, 147] on p "There are various job pathways available to our NSW qualified APC graduates, yo…" at bounding box center [572, 175] width 910 height 75
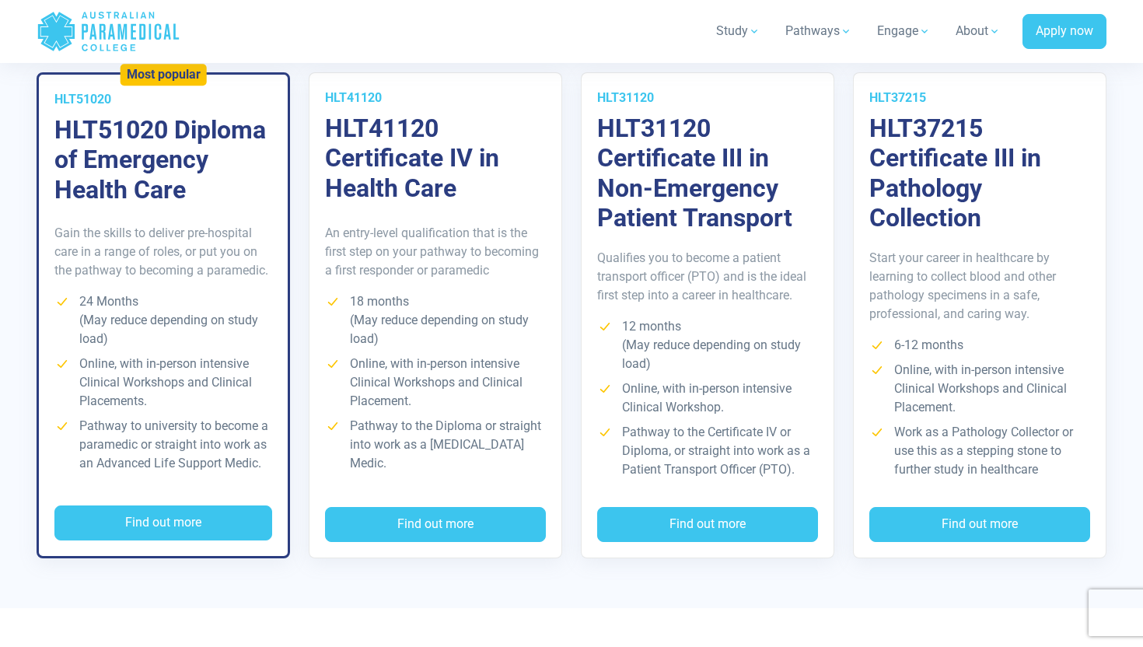
scroll to position [2727, 0]
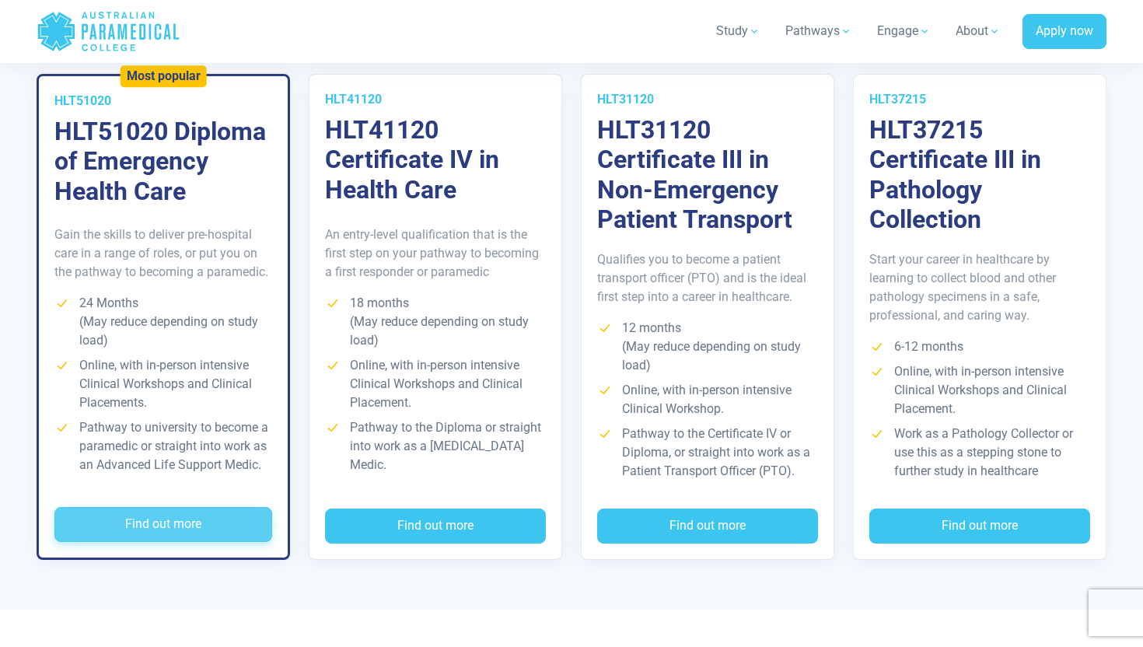
click at [161, 507] on button "Find out more" at bounding box center [163, 525] width 218 height 36
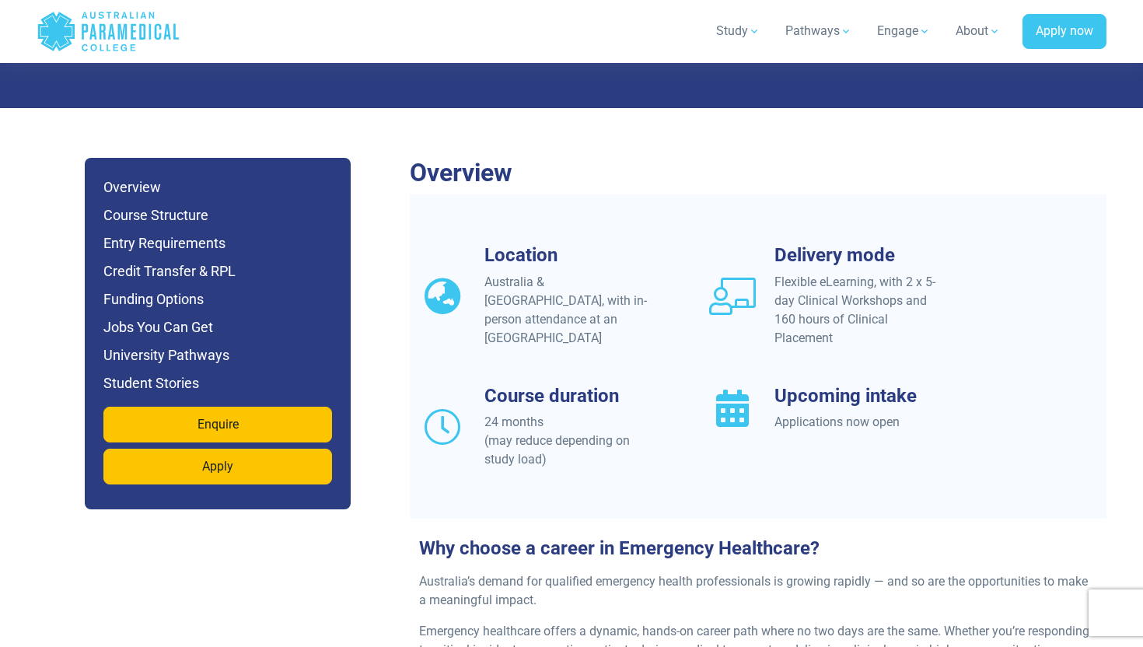
scroll to position [1292, 0]
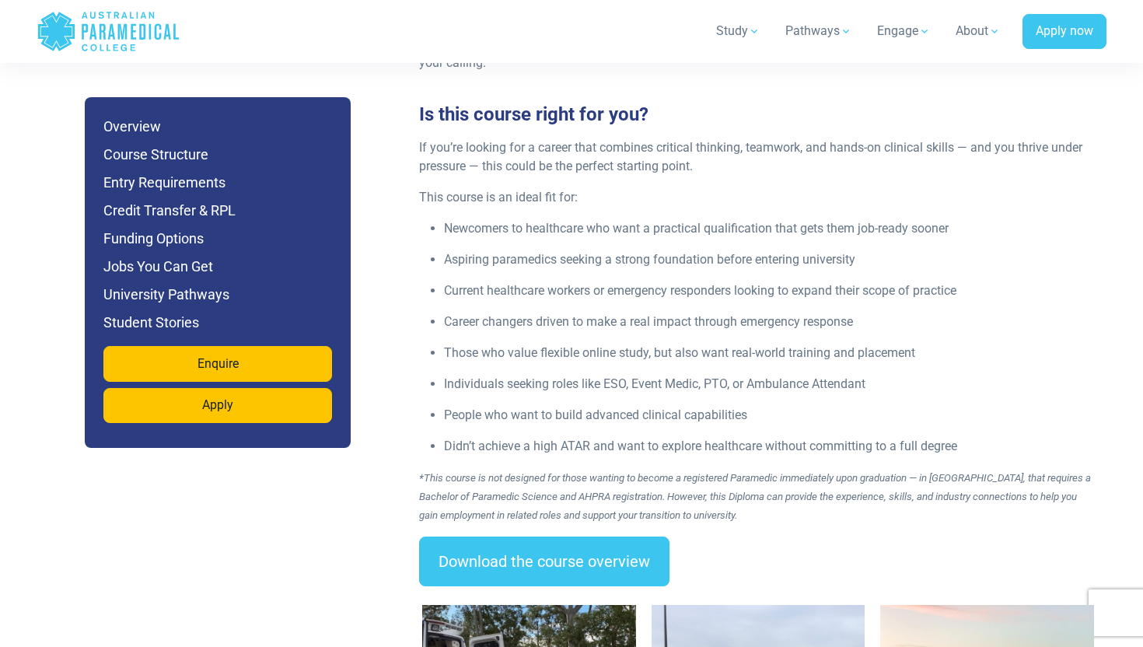
drag, startPoint x: 525, startPoint y: 252, endPoint x: 525, endPoint y: 225, distance: 26.4
click at [525, 225] on ul "Newcomers to healthcare who want a practical qualification that gets them job-r…" at bounding box center [758, 337] width 678 height 236
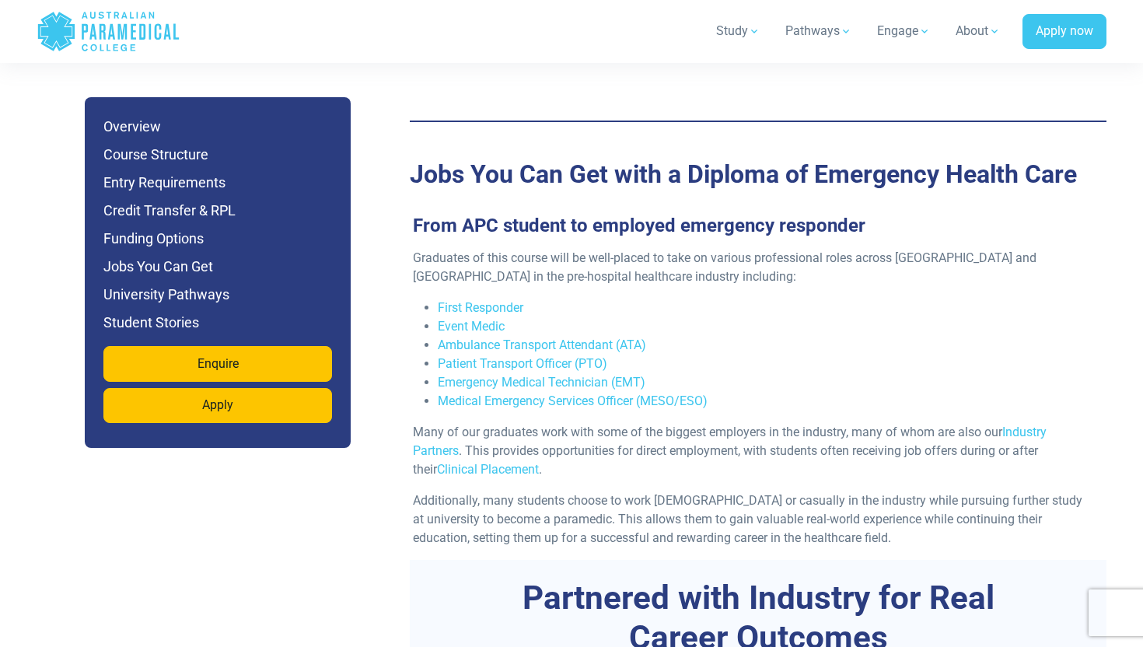
scroll to position [5063, 0]
